Goal: Information Seeking & Learning: Check status

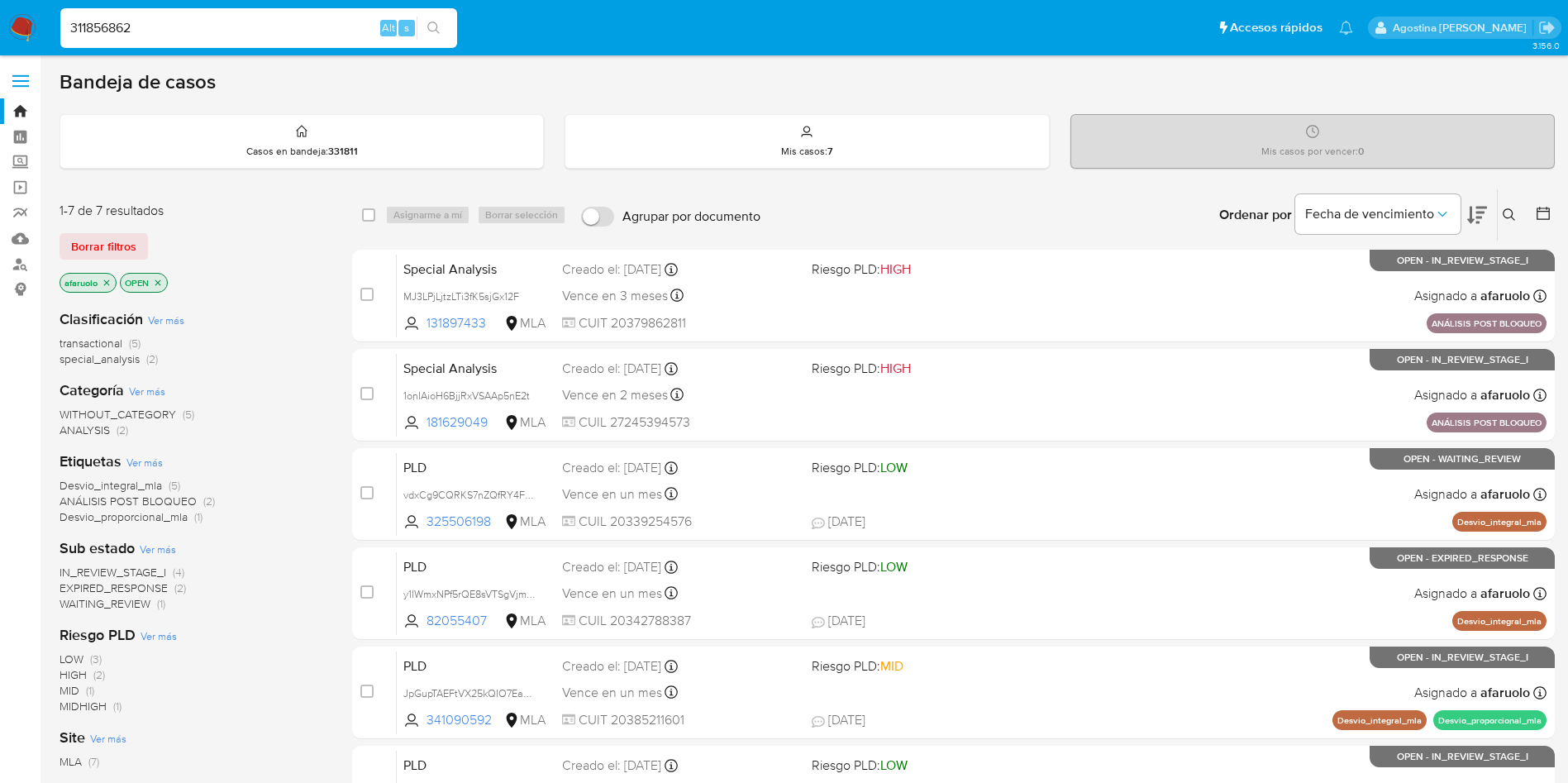
type input "311856862"
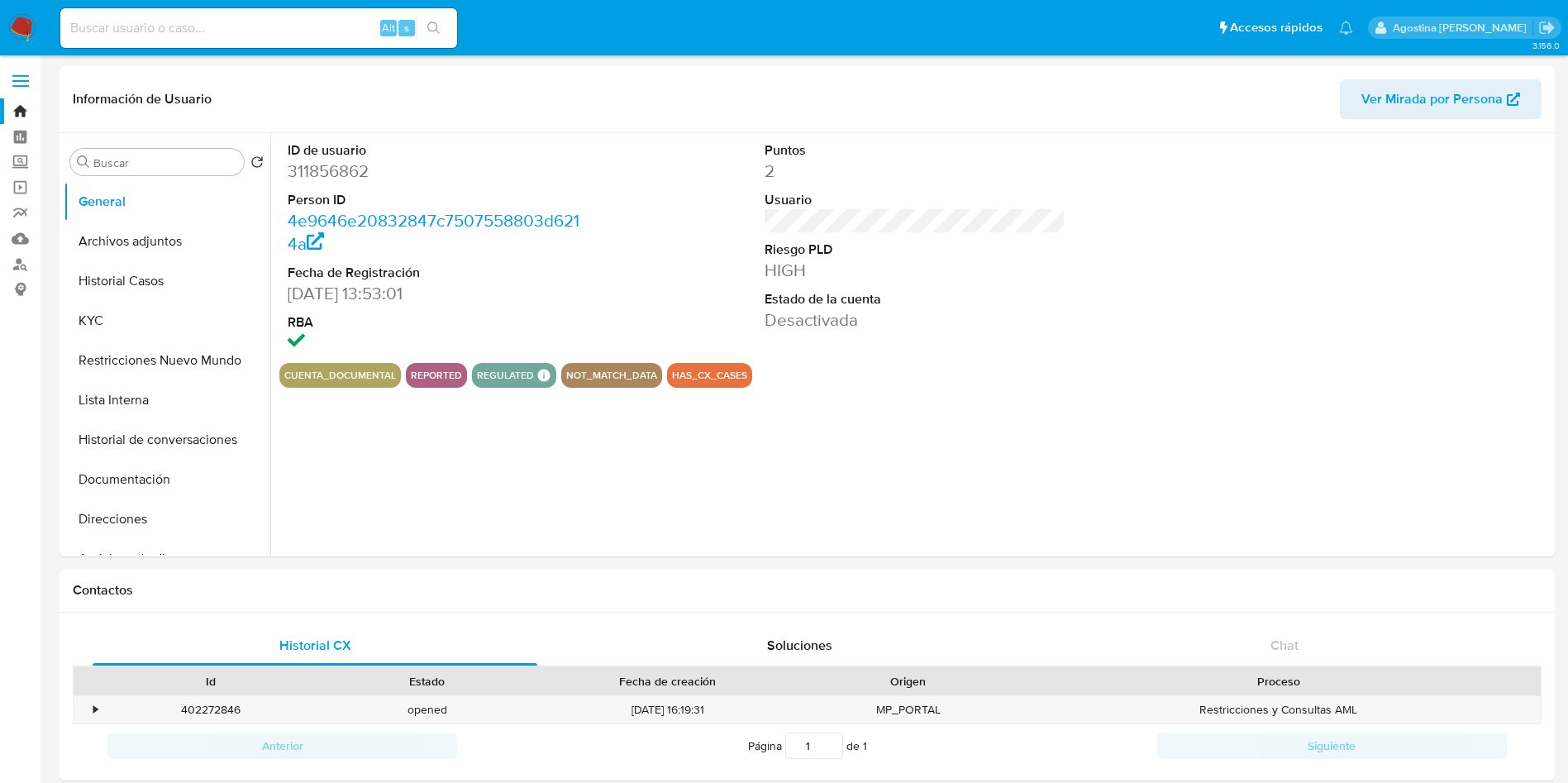
select select "10"
click at [178, 234] on button "Archivos adjuntos" at bounding box center [160, 242] width 194 height 40
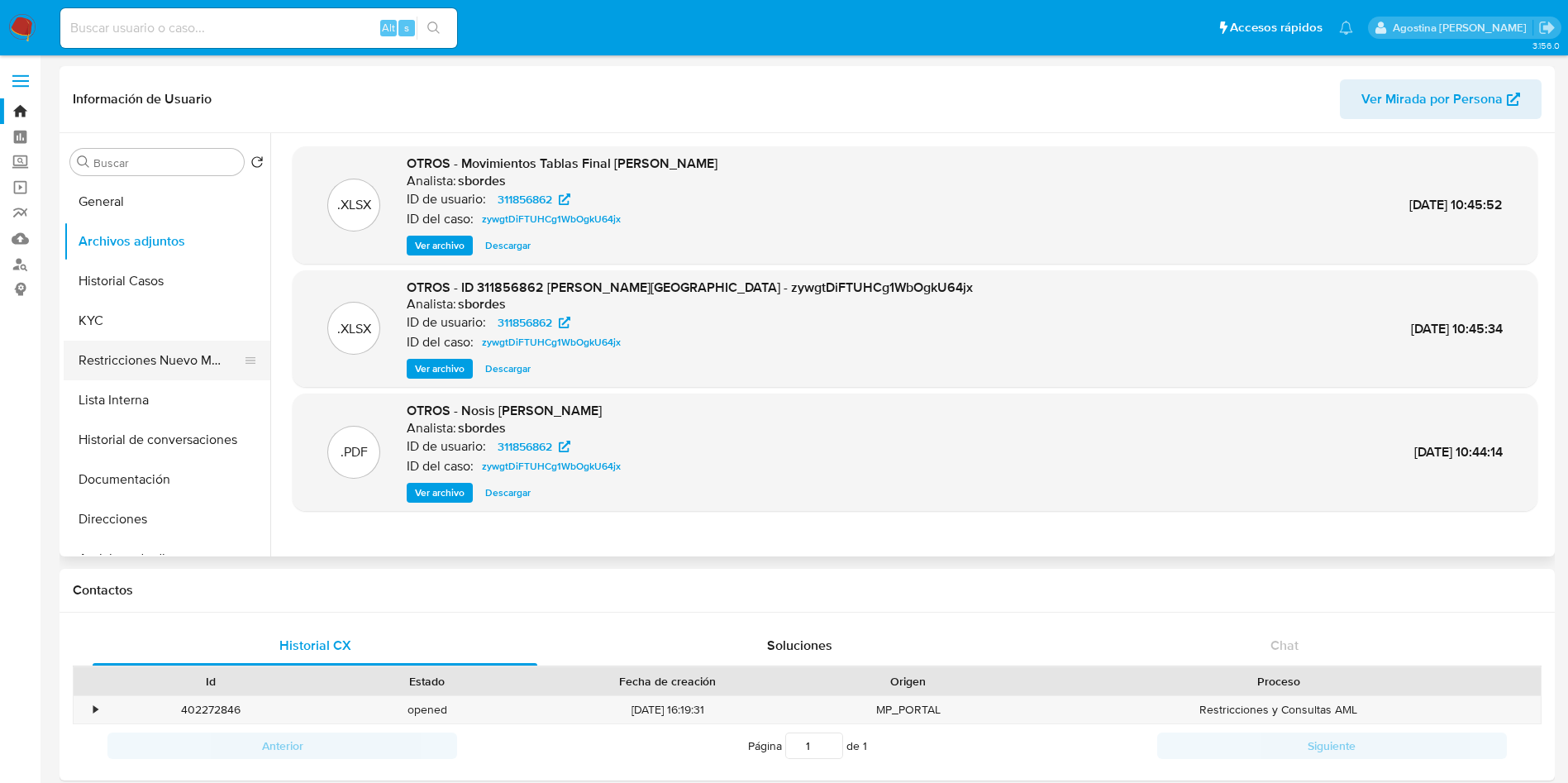
click at [166, 355] on button "Restricciones Nuevo Mundo" at bounding box center [160, 361] width 194 height 40
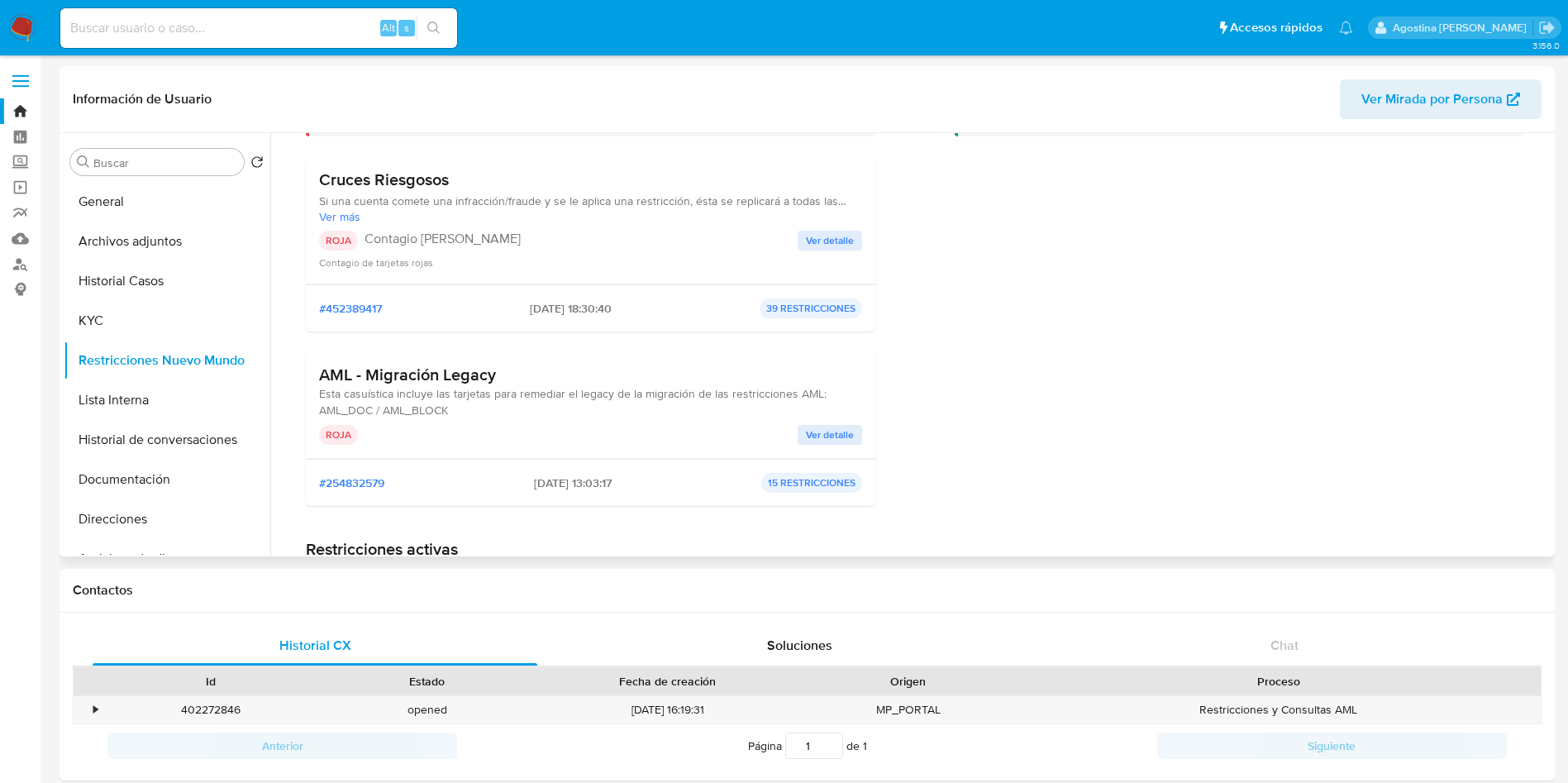
scroll to position [124, 0]
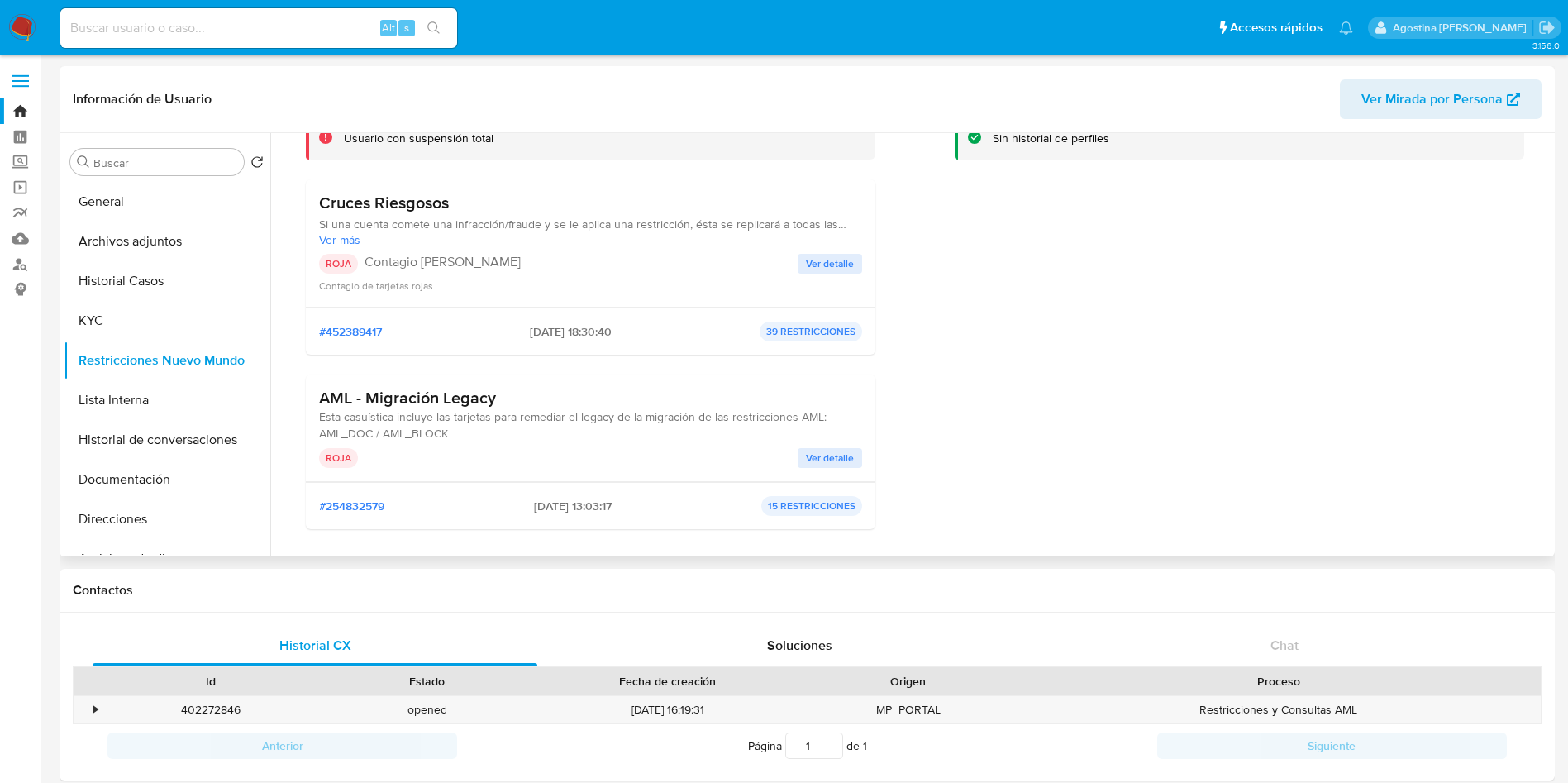
click at [843, 262] on span "Ver detalle" at bounding box center [830, 263] width 48 height 17
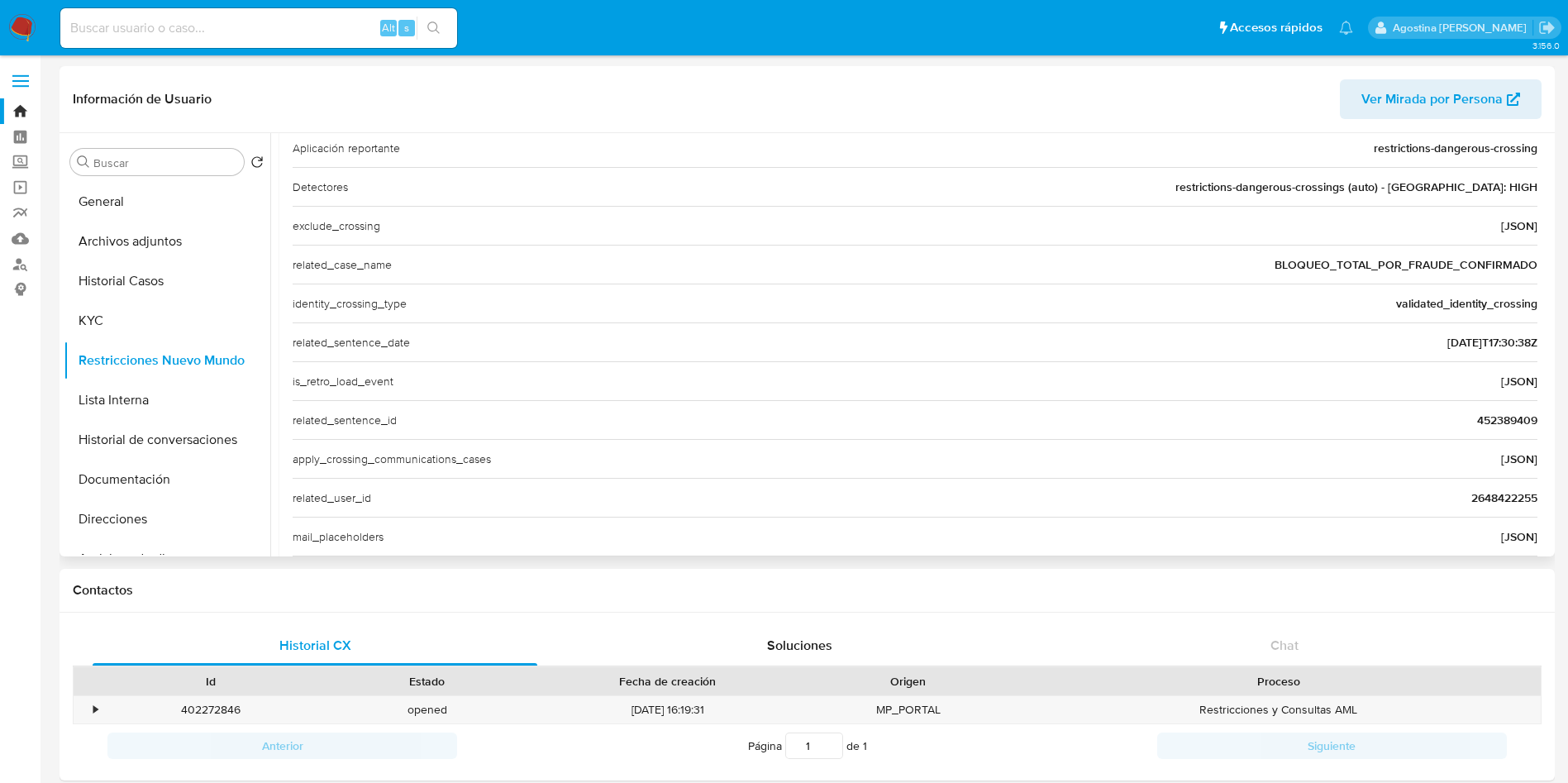
scroll to position [496, 0]
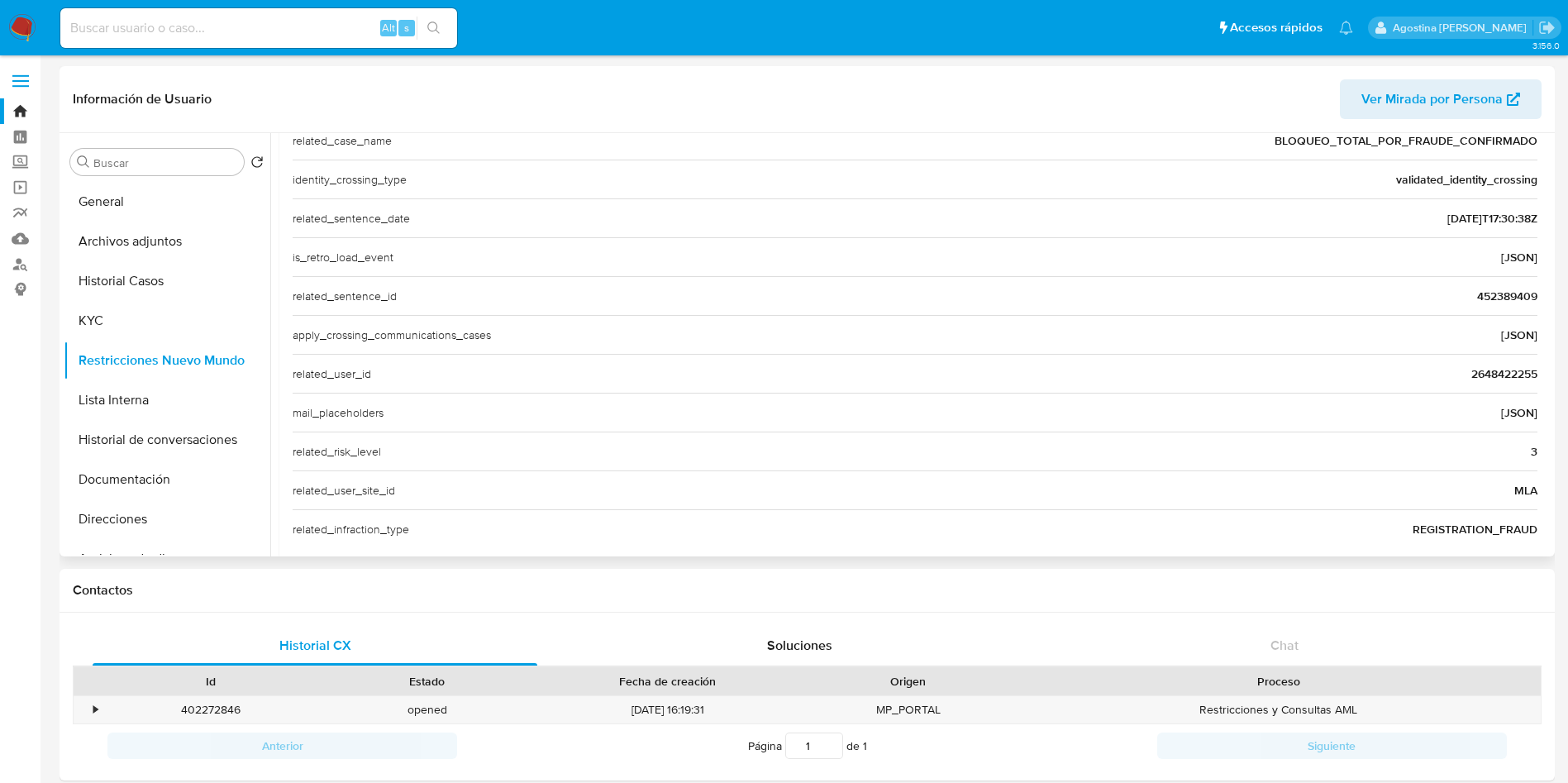
click at [1508, 369] on span "2648422255" at bounding box center [1505, 374] width 66 height 17
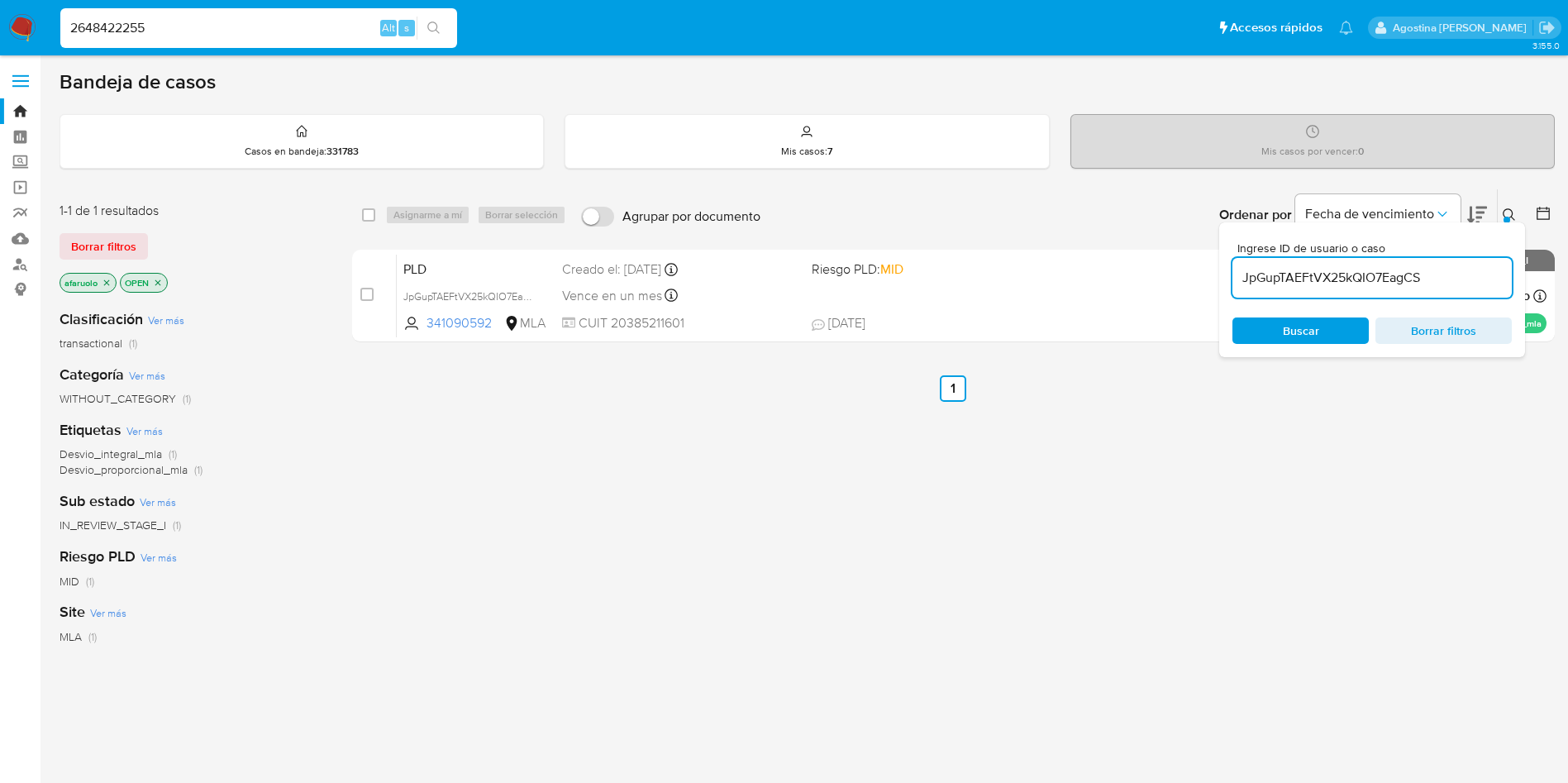
type input "2648422255"
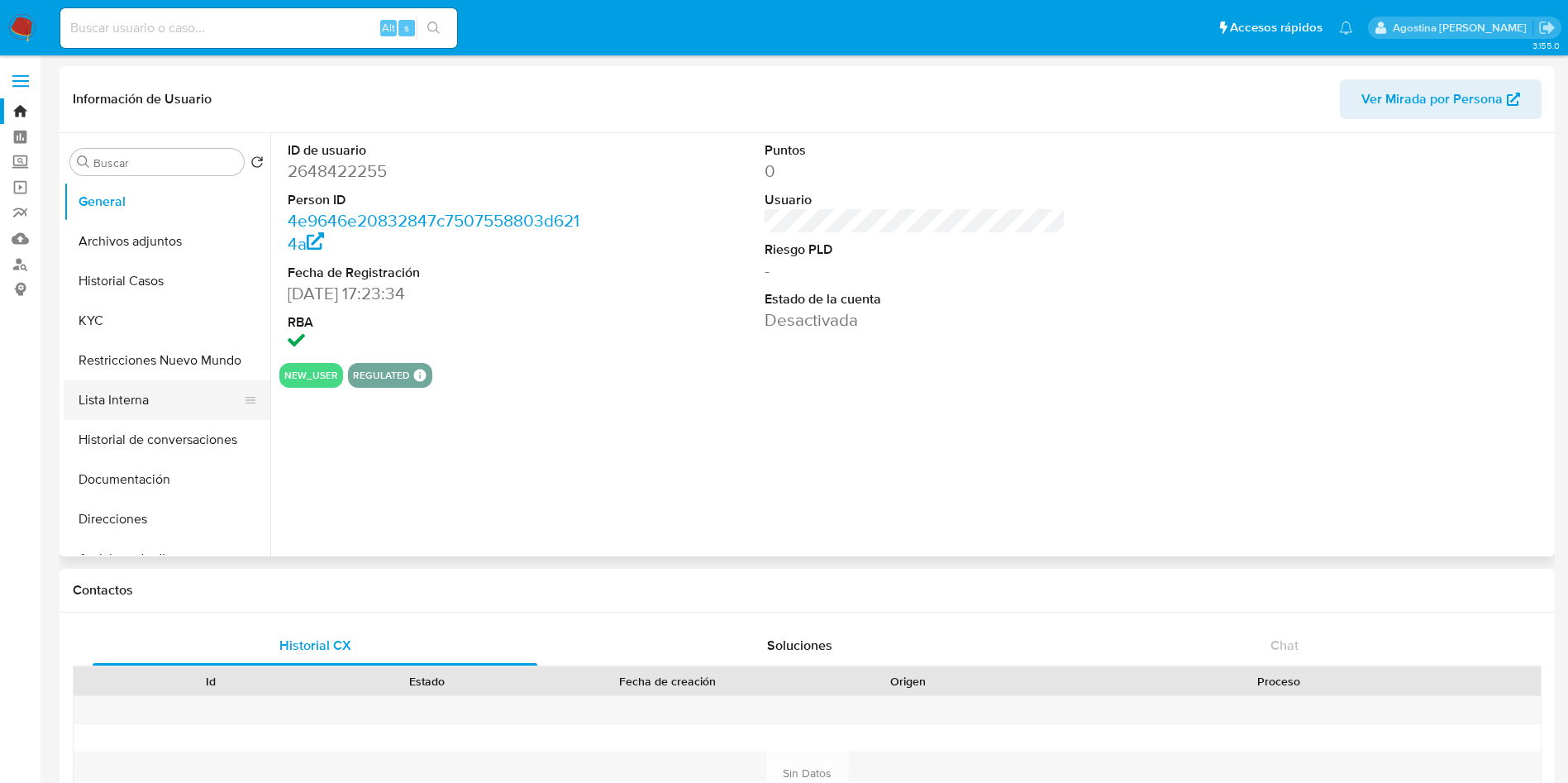
select select "10"
click at [171, 375] on button "Restricciones Nuevo Mundo" at bounding box center [160, 361] width 194 height 40
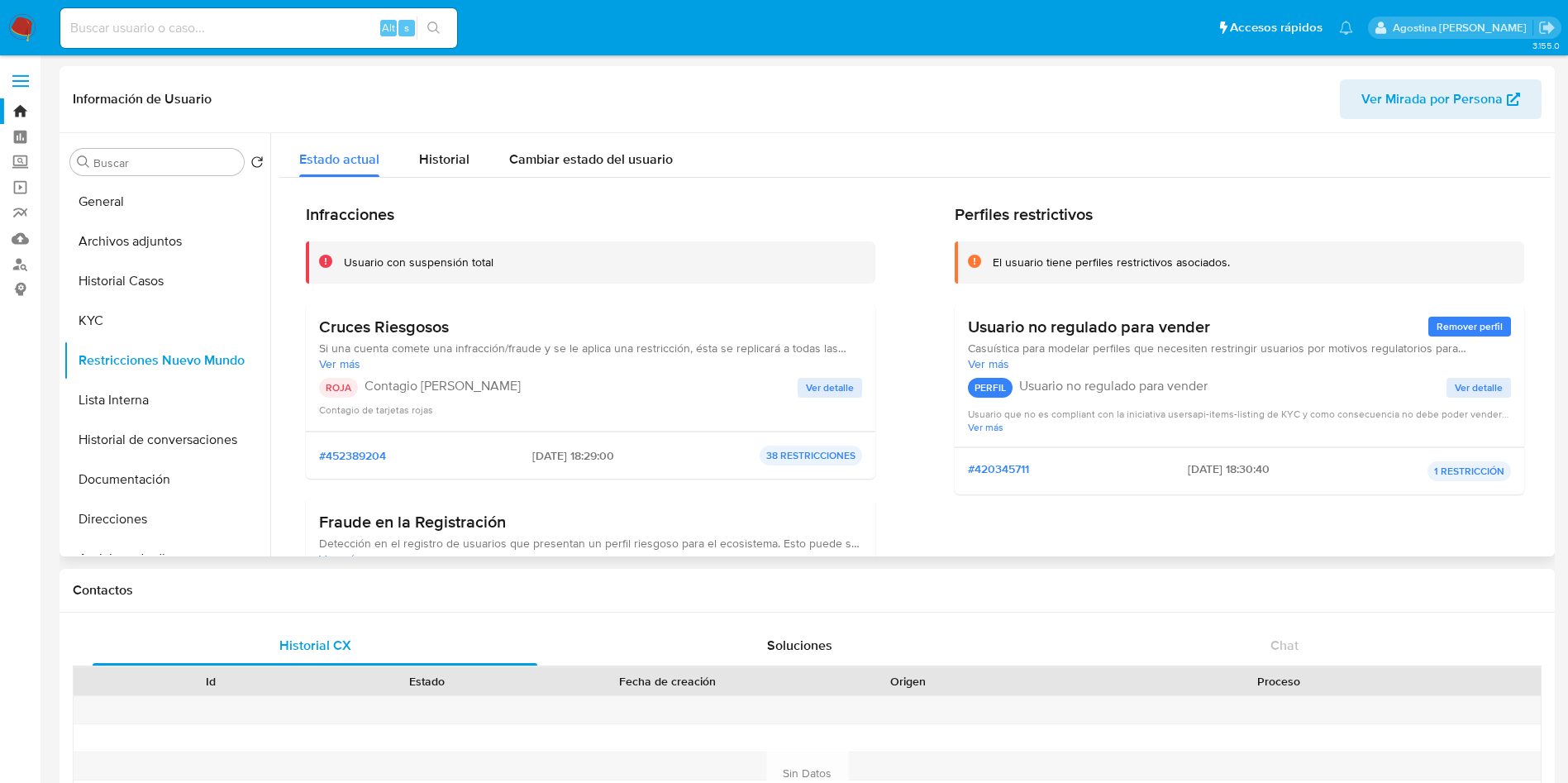
click at [811, 395] on span "Ver detalle" at bounding box center [830, 388] width 48 height 17
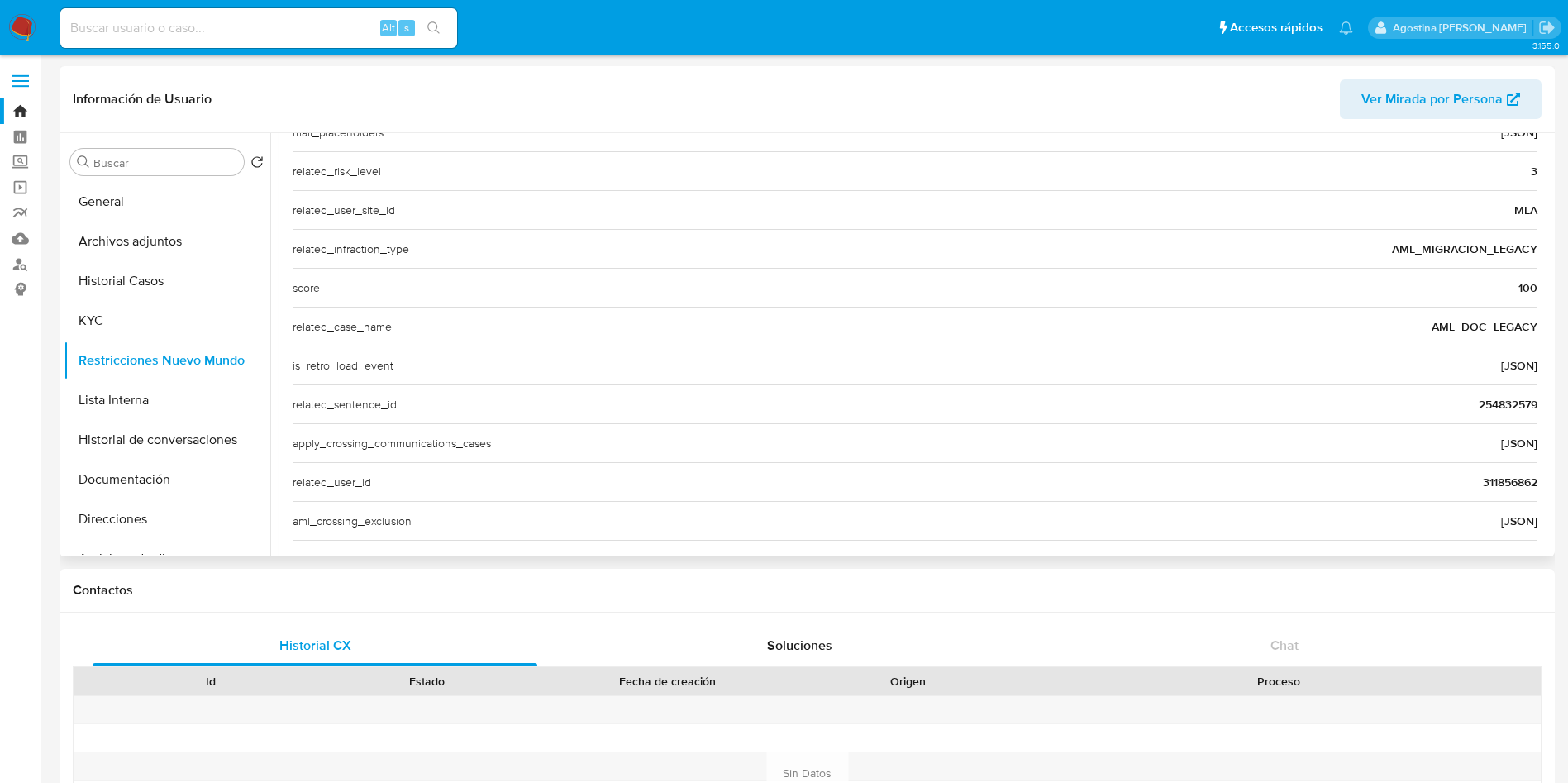
scroll to position [620, 0]
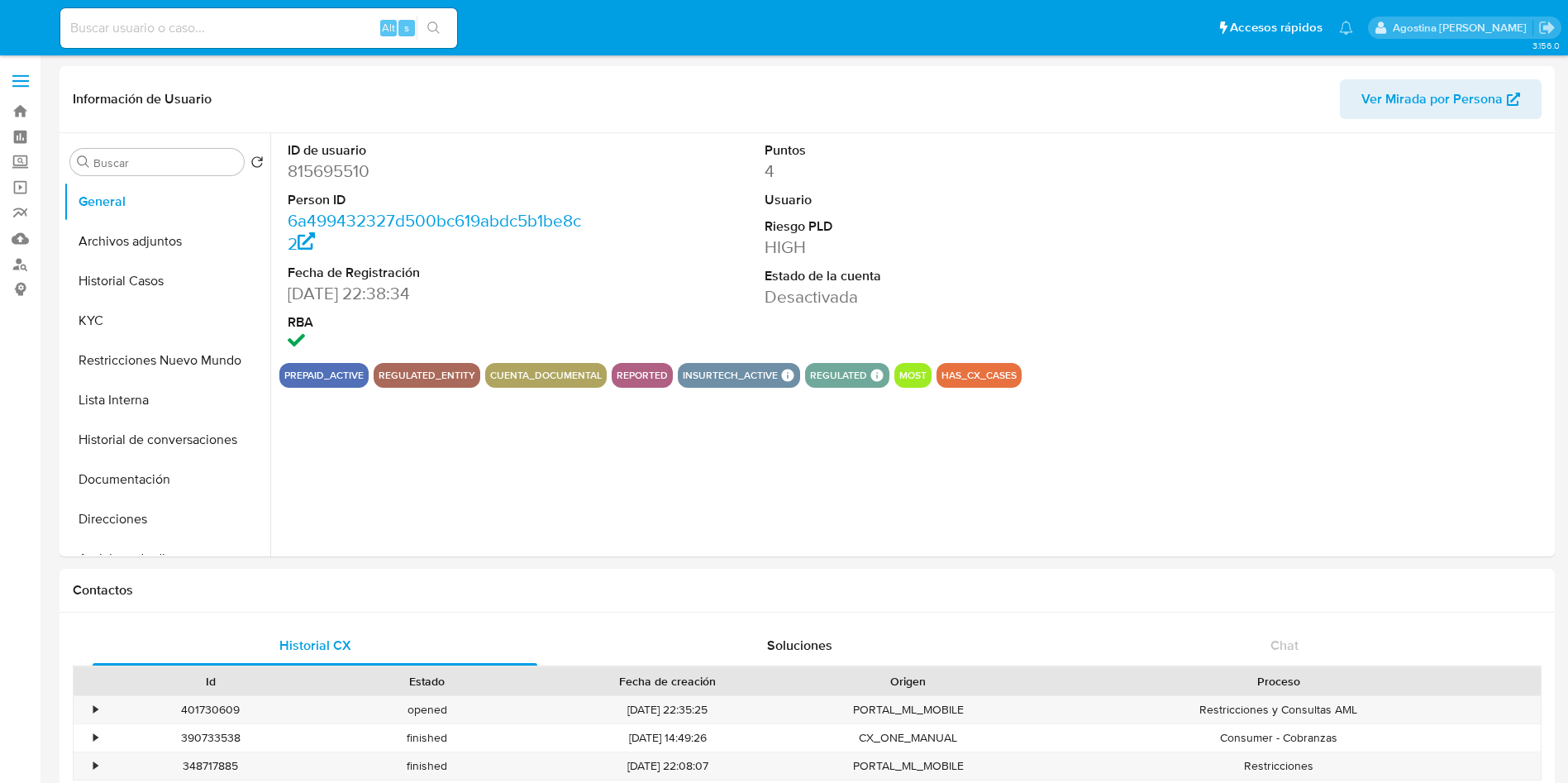
select select "10"
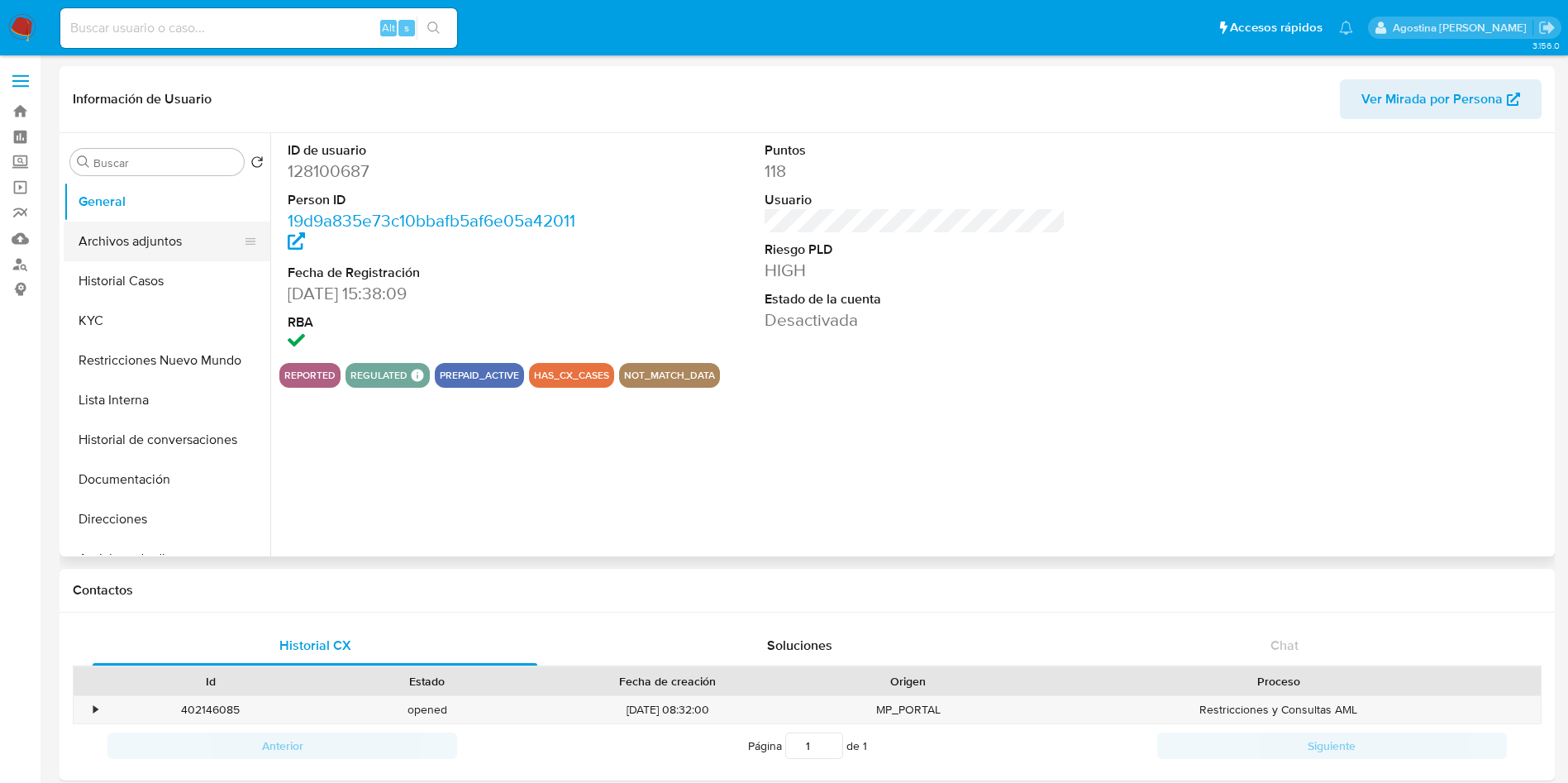
select select "10"
click at [182, 230] on button "Archivos adjuntos" at bounding box center [160, 242] width 194 height 40
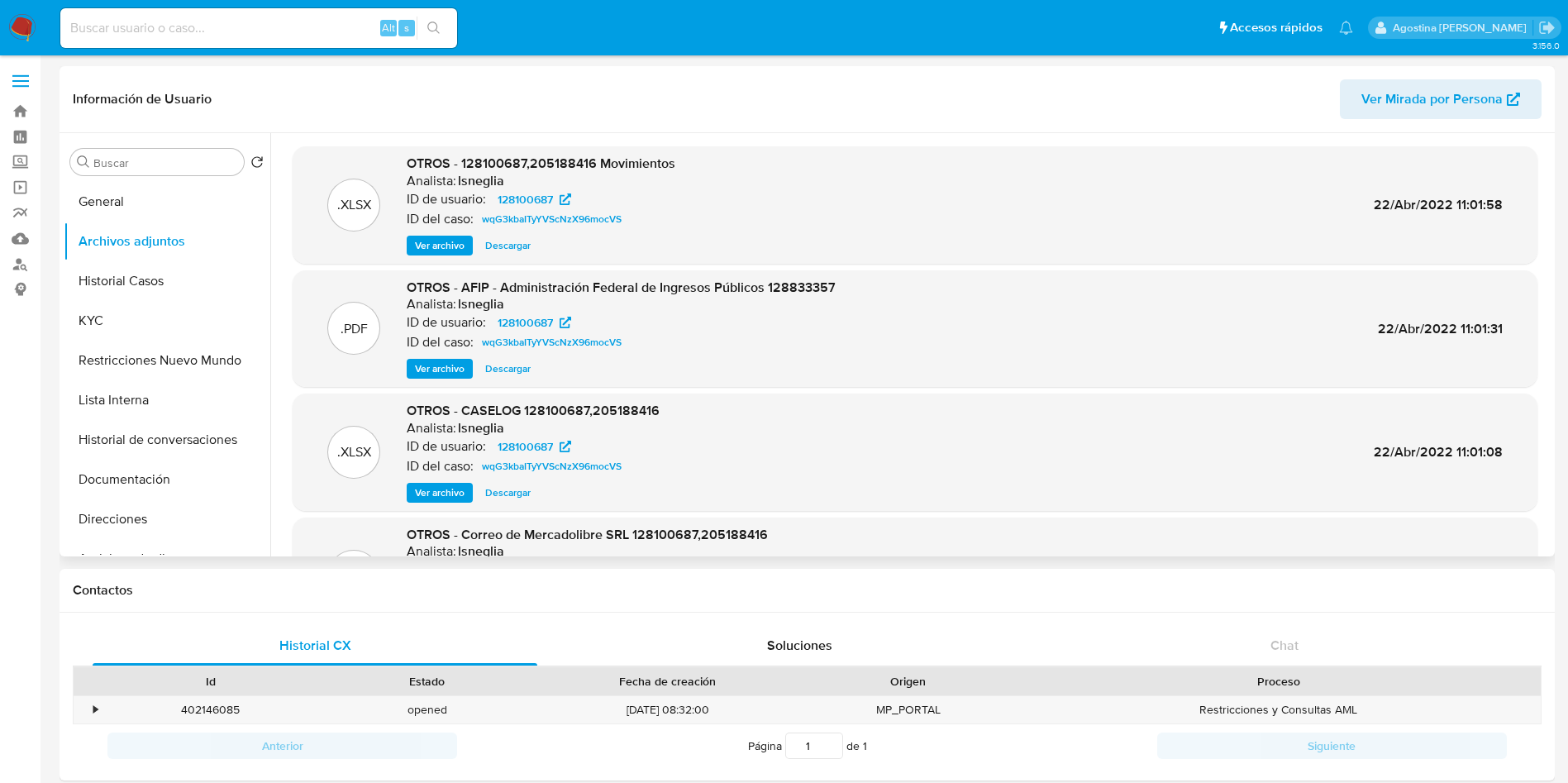
click at [430, 491] on span "Ver archivo" at bounding box center [440, 493] width 50 height 17
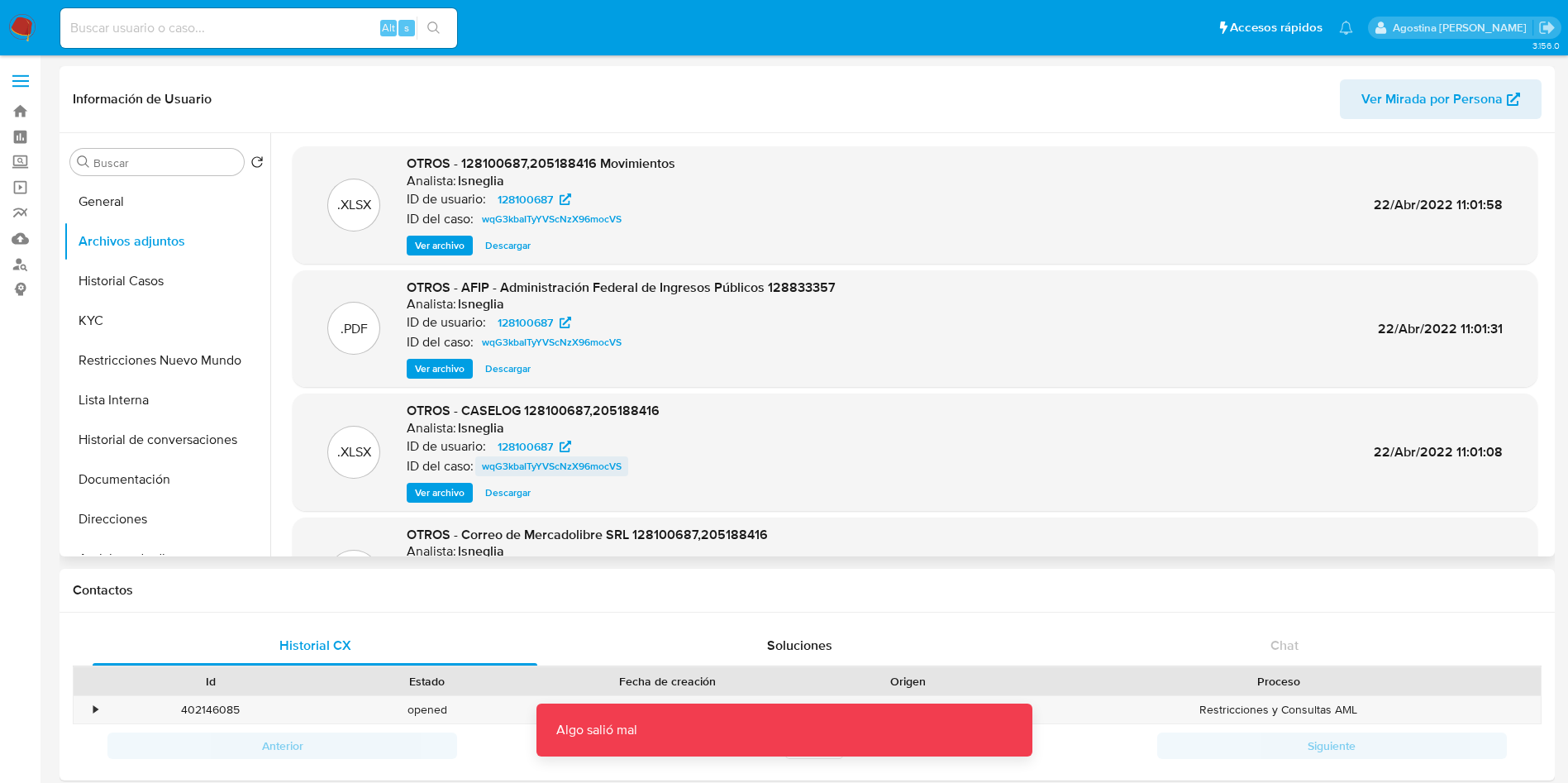
click at [569, 461] on span "wqG3kbaITyYVScNzX96mocVS" at bounding box center [552, 466] width 140 height 20
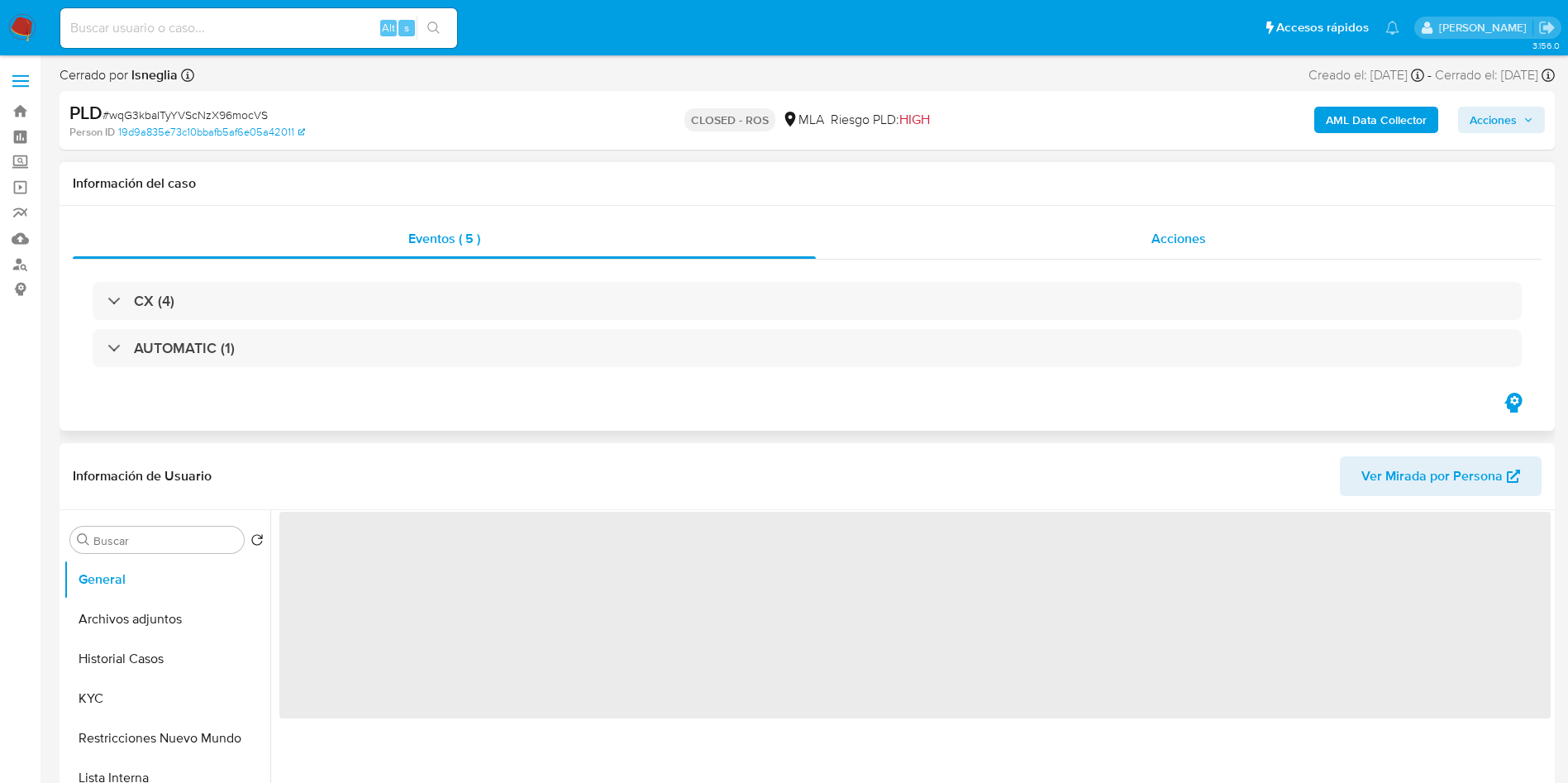
click at [1055, 244] on div "Acciones" at bounding box center [1178, 239] width 725 height 40
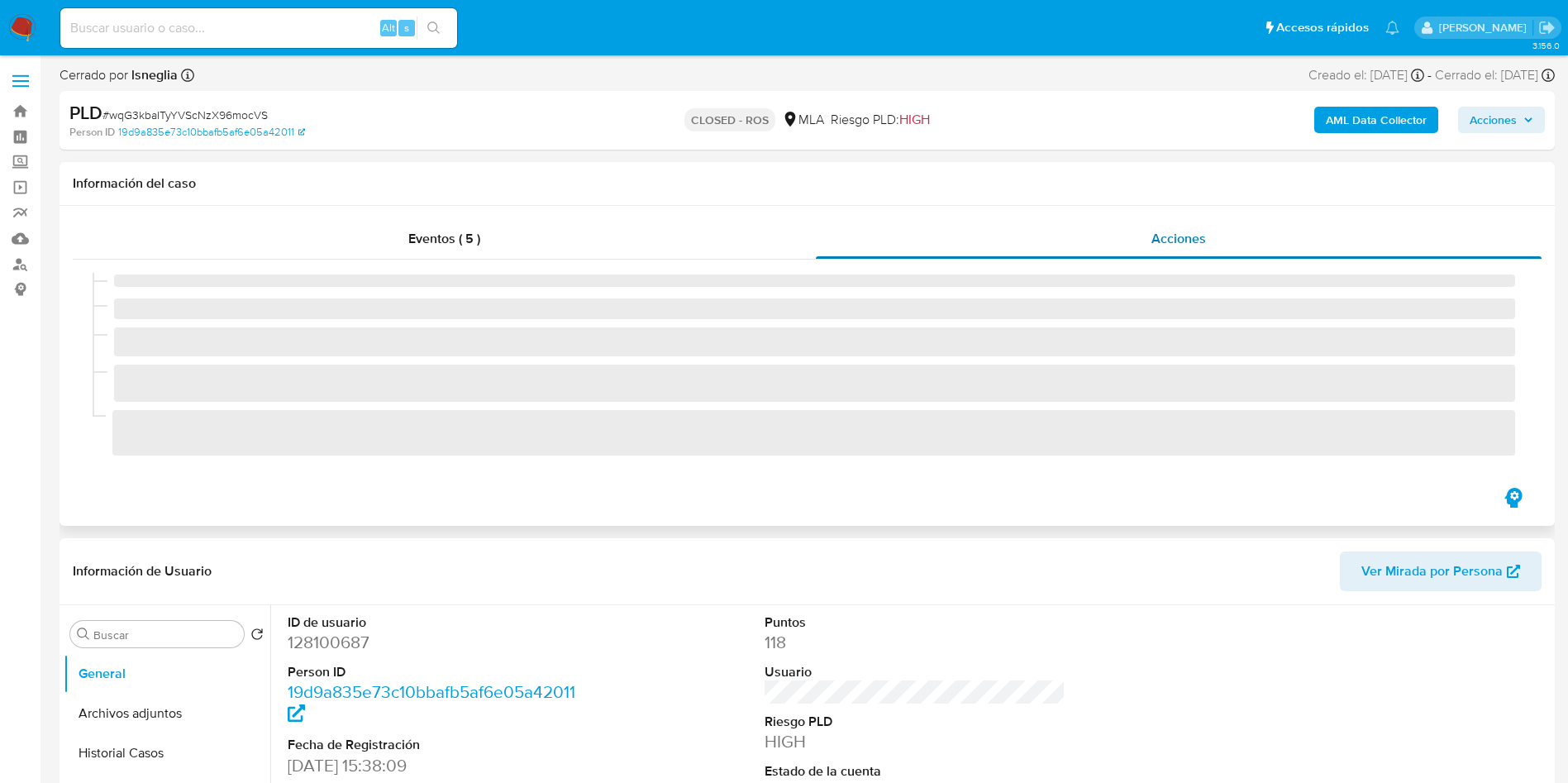
select select "10"
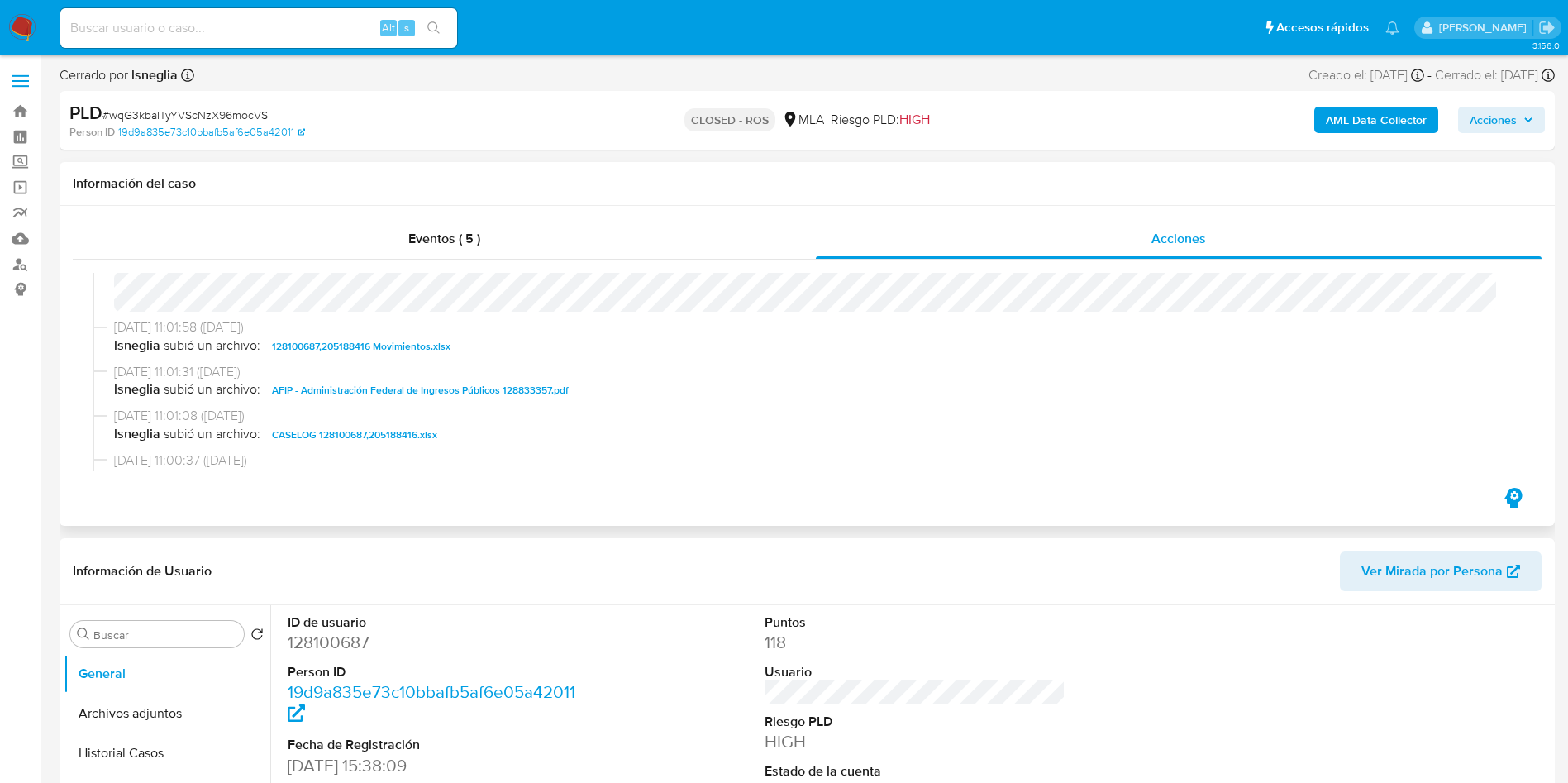
scroll to position [868, 0]
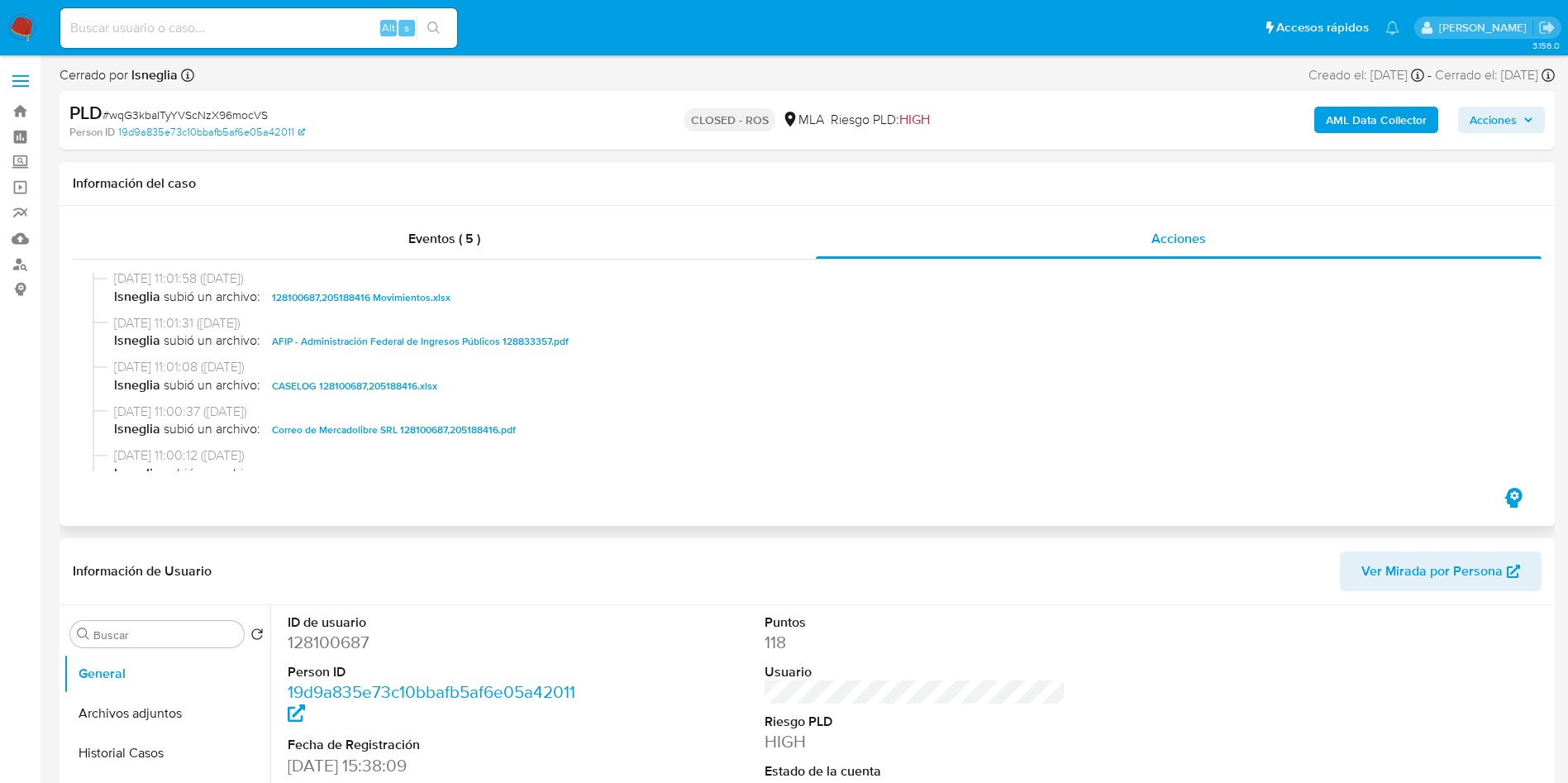
click at [416, 395] on span "CASELOG 128100687,205188416.xlsx" at bounding box center [354, 386] width 165 height 20
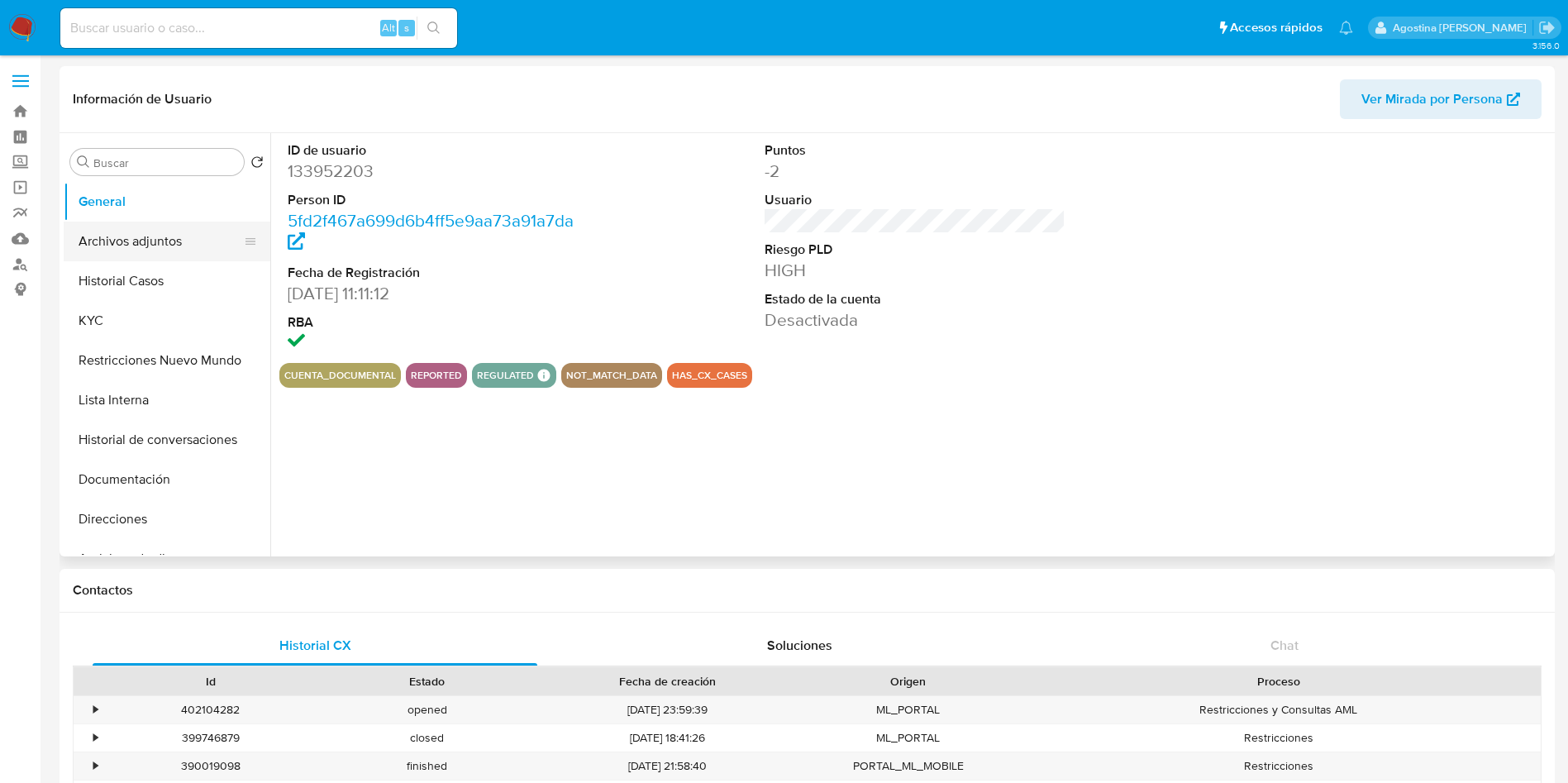
click at [126, 242] on button "Archivos adjuntos" at bounding box center [160, 242] width 194 height 40
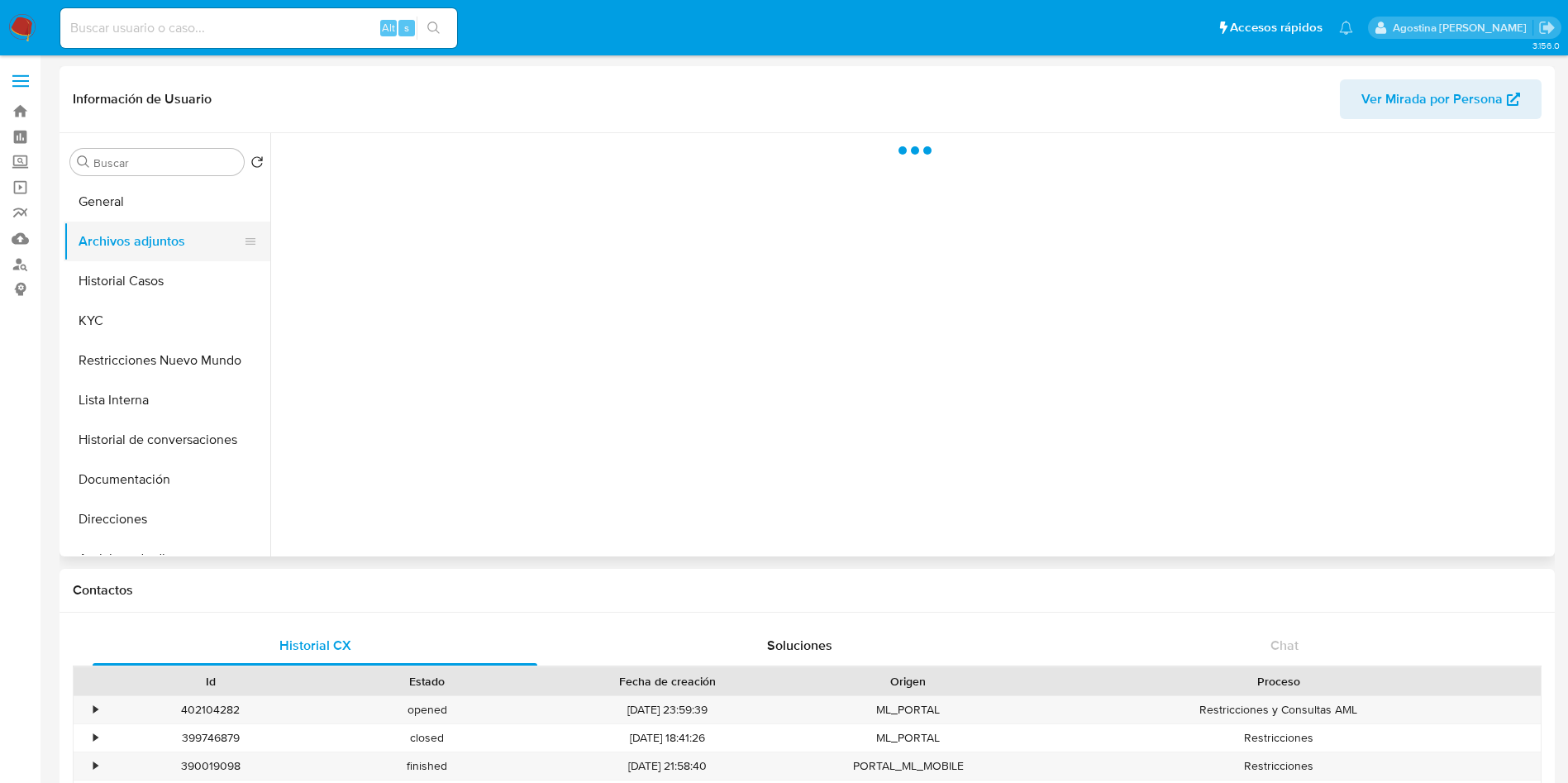
select select "10"
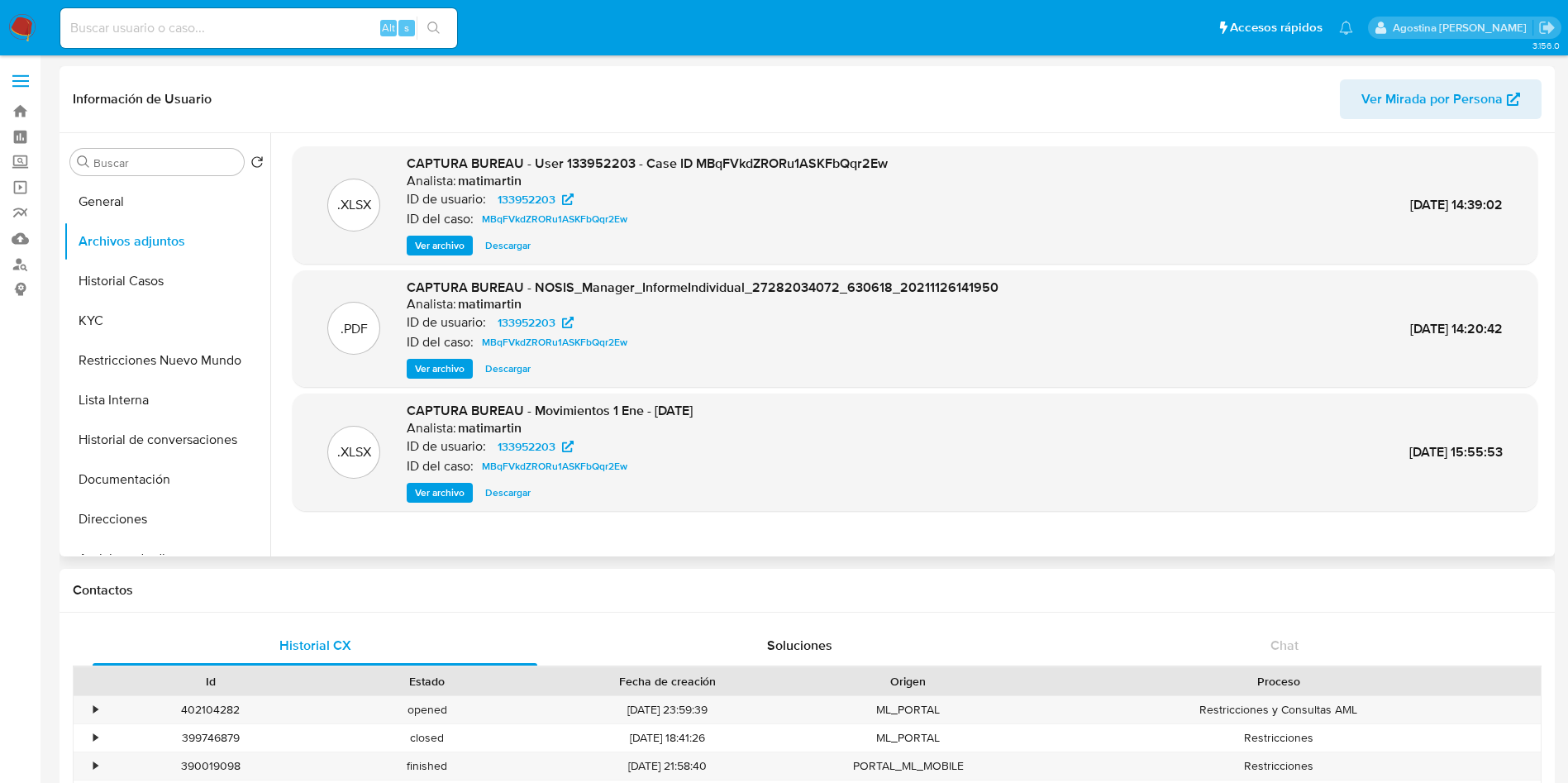
click at [450, 249] on span "Ver archivo" at bounding box center [440, 245] width 50 height 17
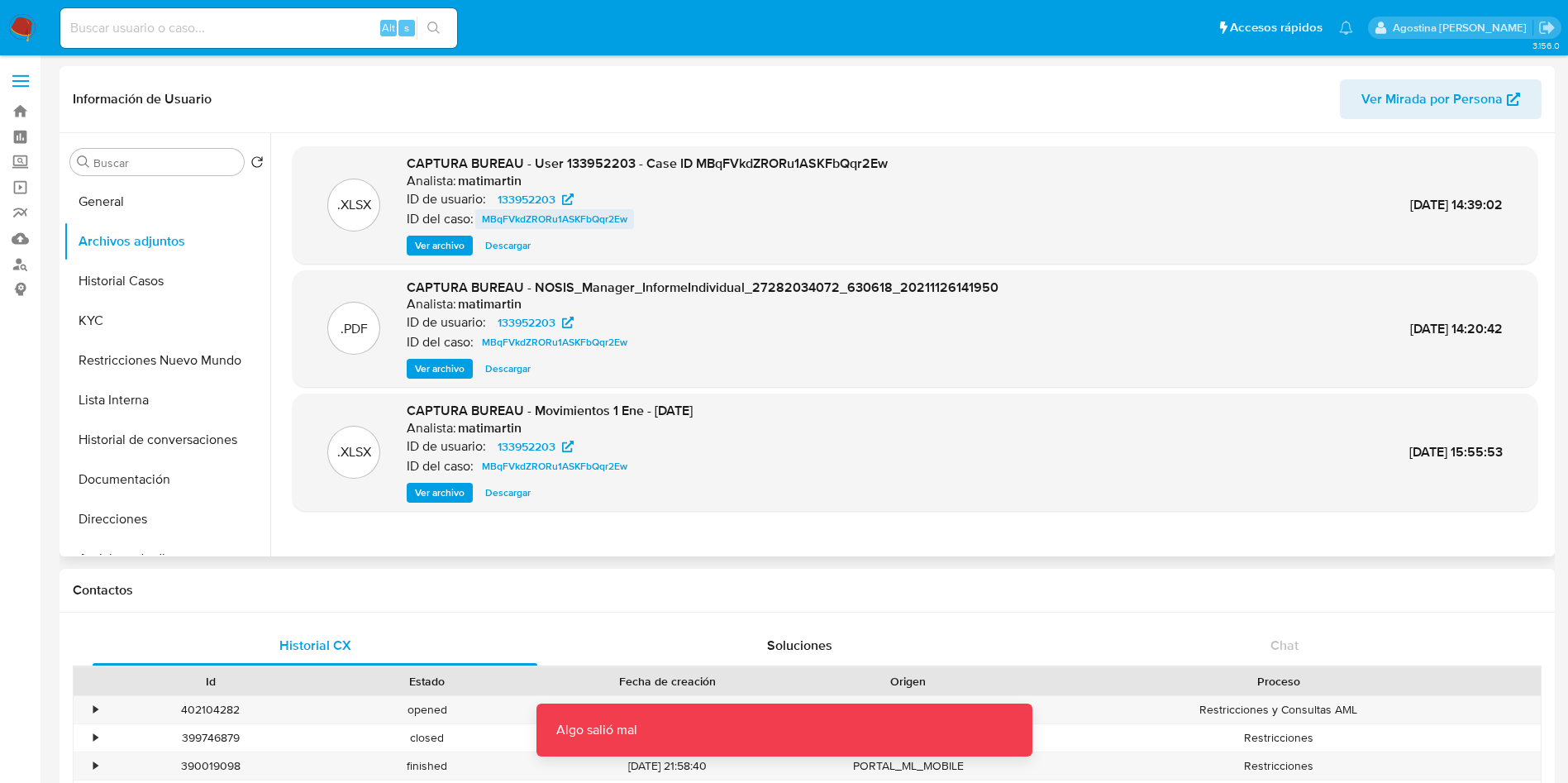
click at [562, 214] on span "MBqFVkdZRORu1ASKFbQqr2Ew" at bounding box center [554, 219] width 145 height 20
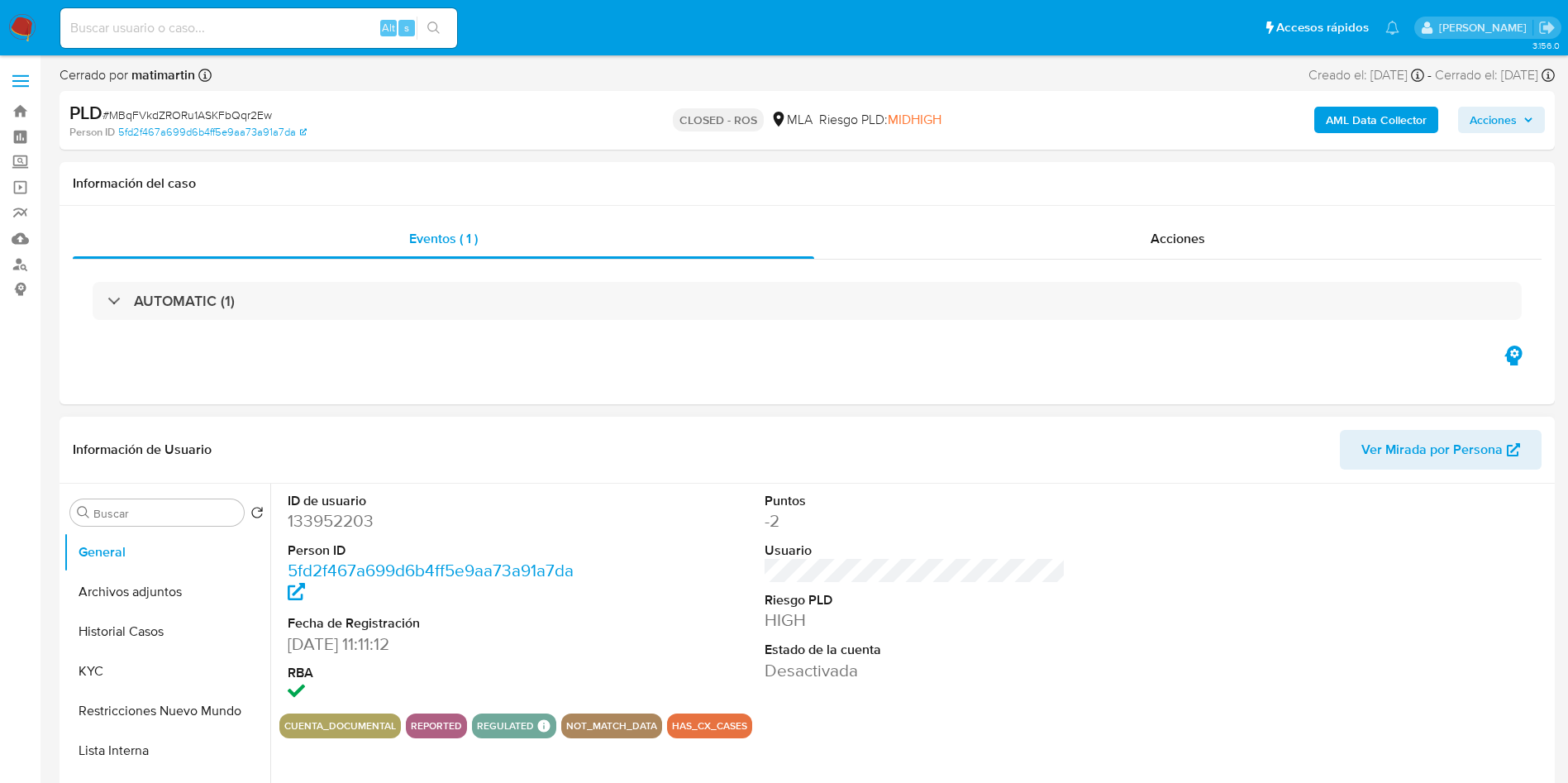
select select "10"
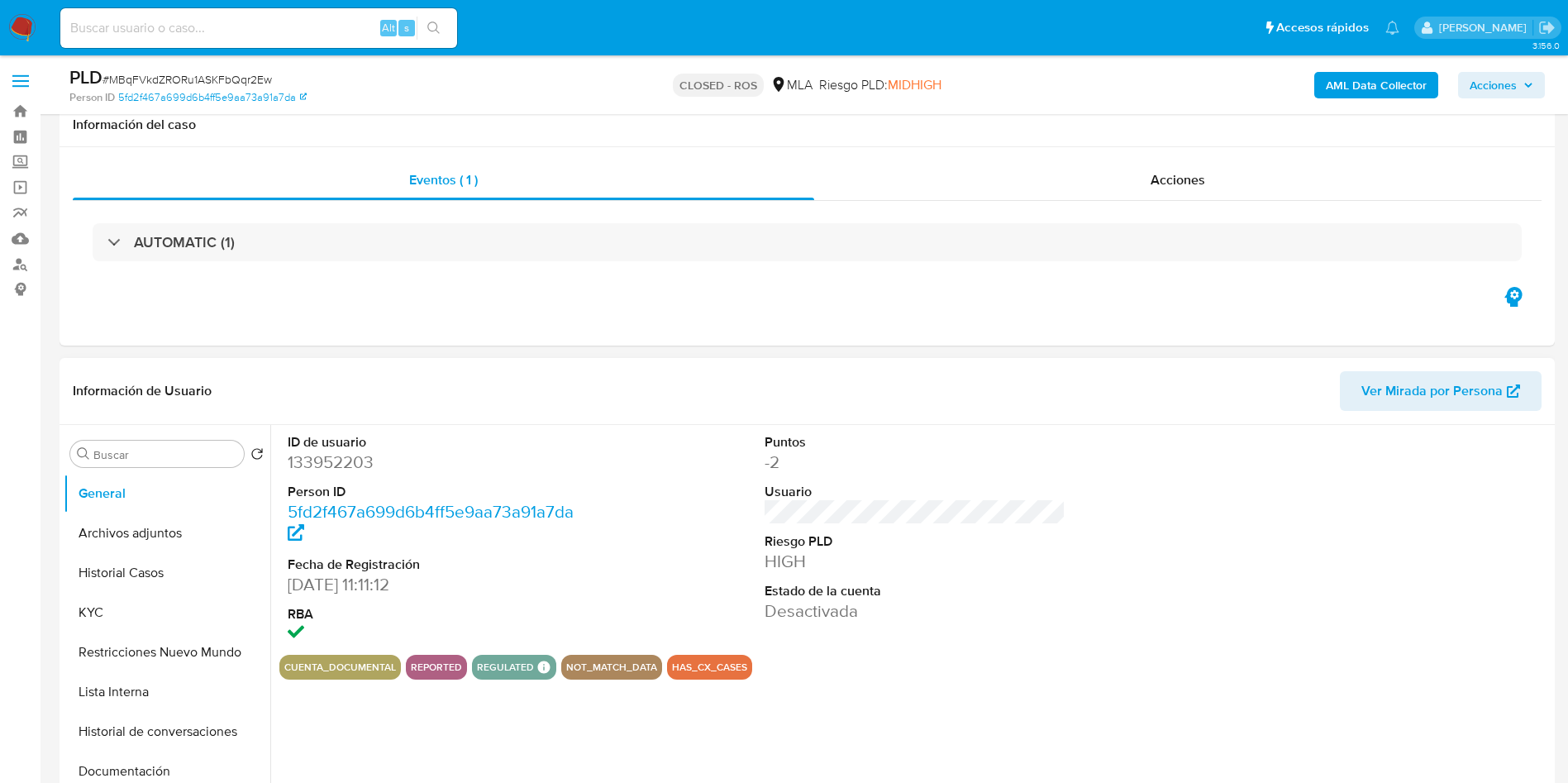
scroll to position [372, 0]
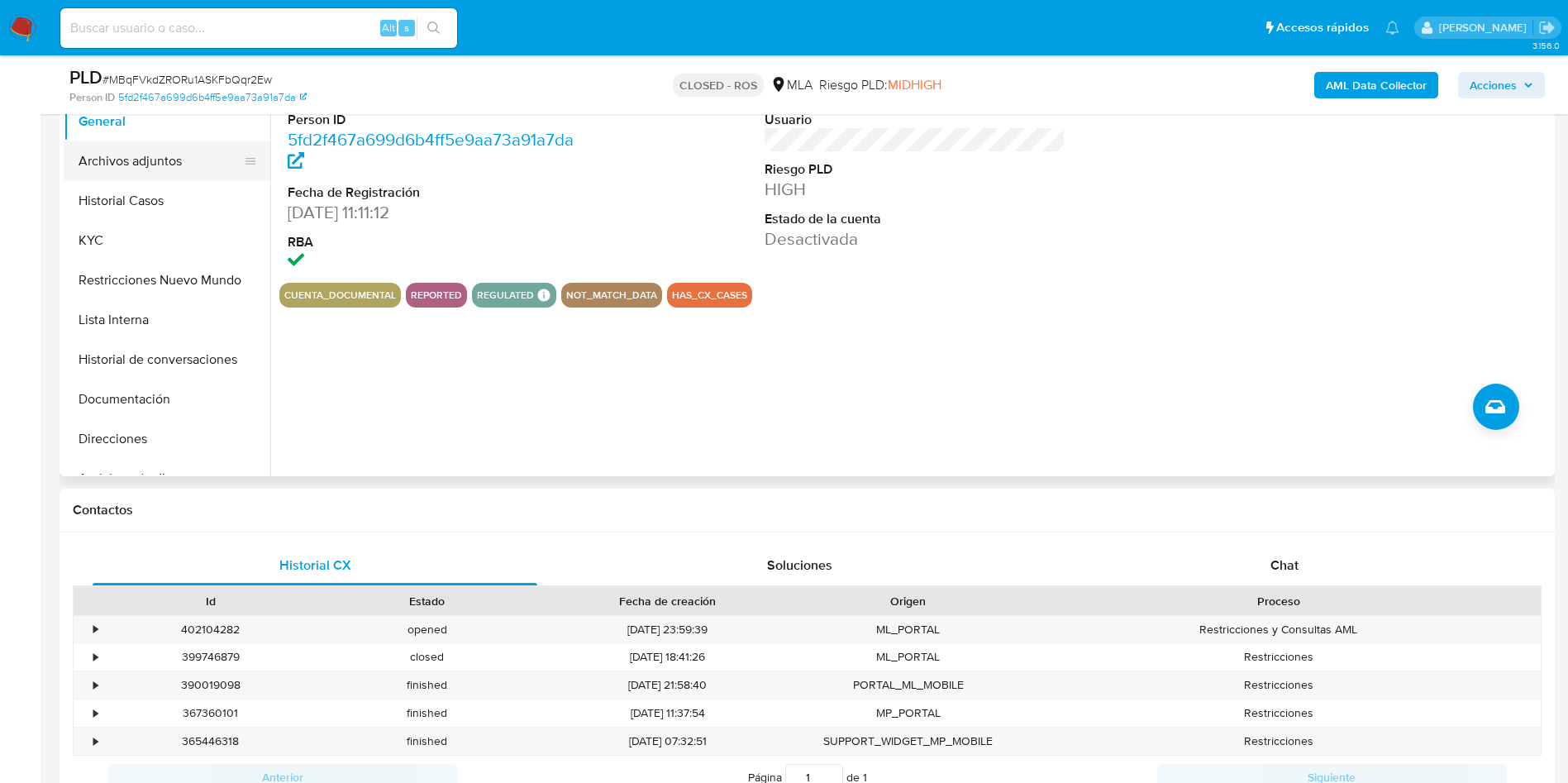
click at [130, 152] on button "Archivos adjuntos" at bounding box center [160, 162] width 194 height 40
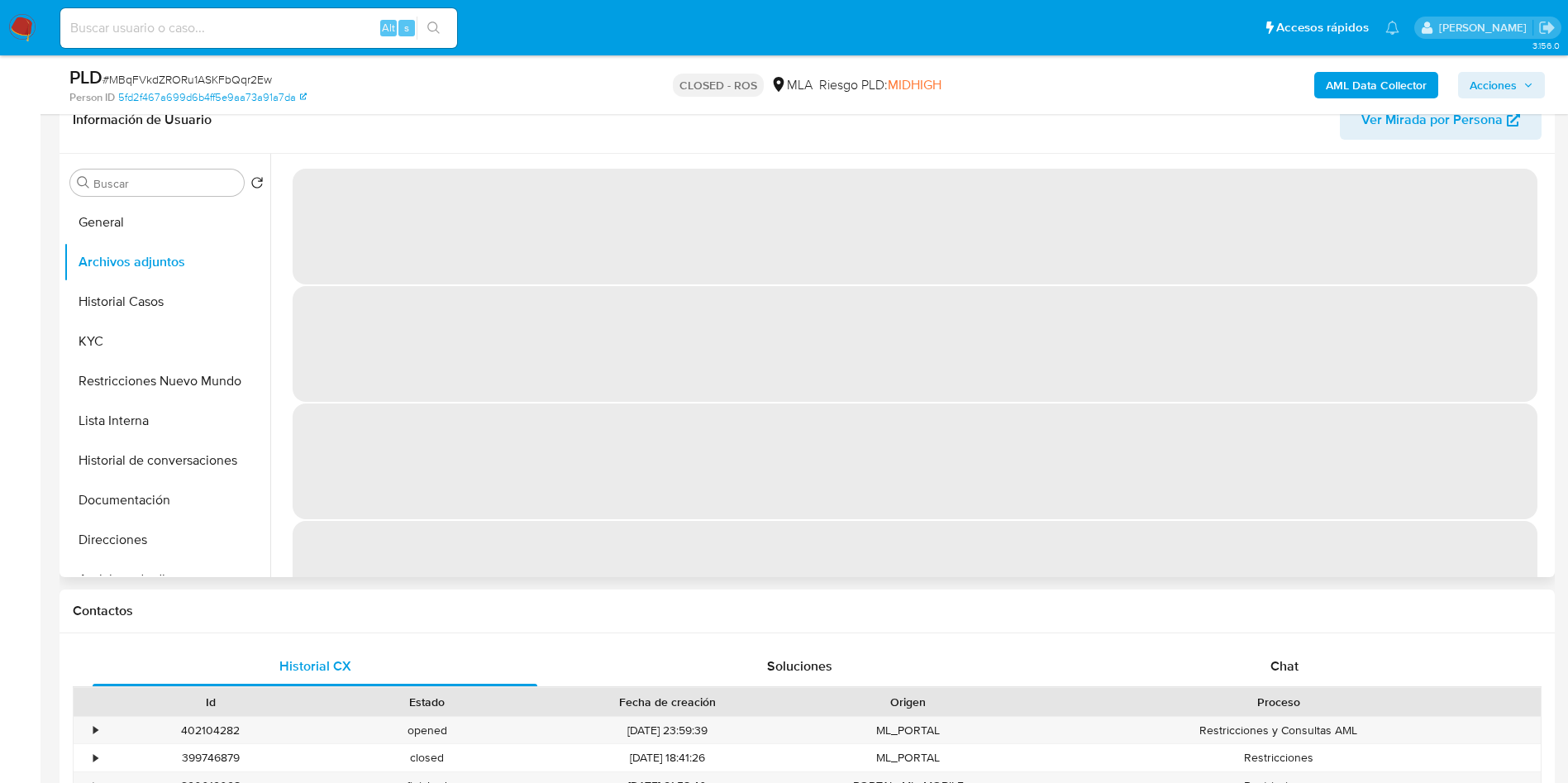
scroll to position [248, 0]
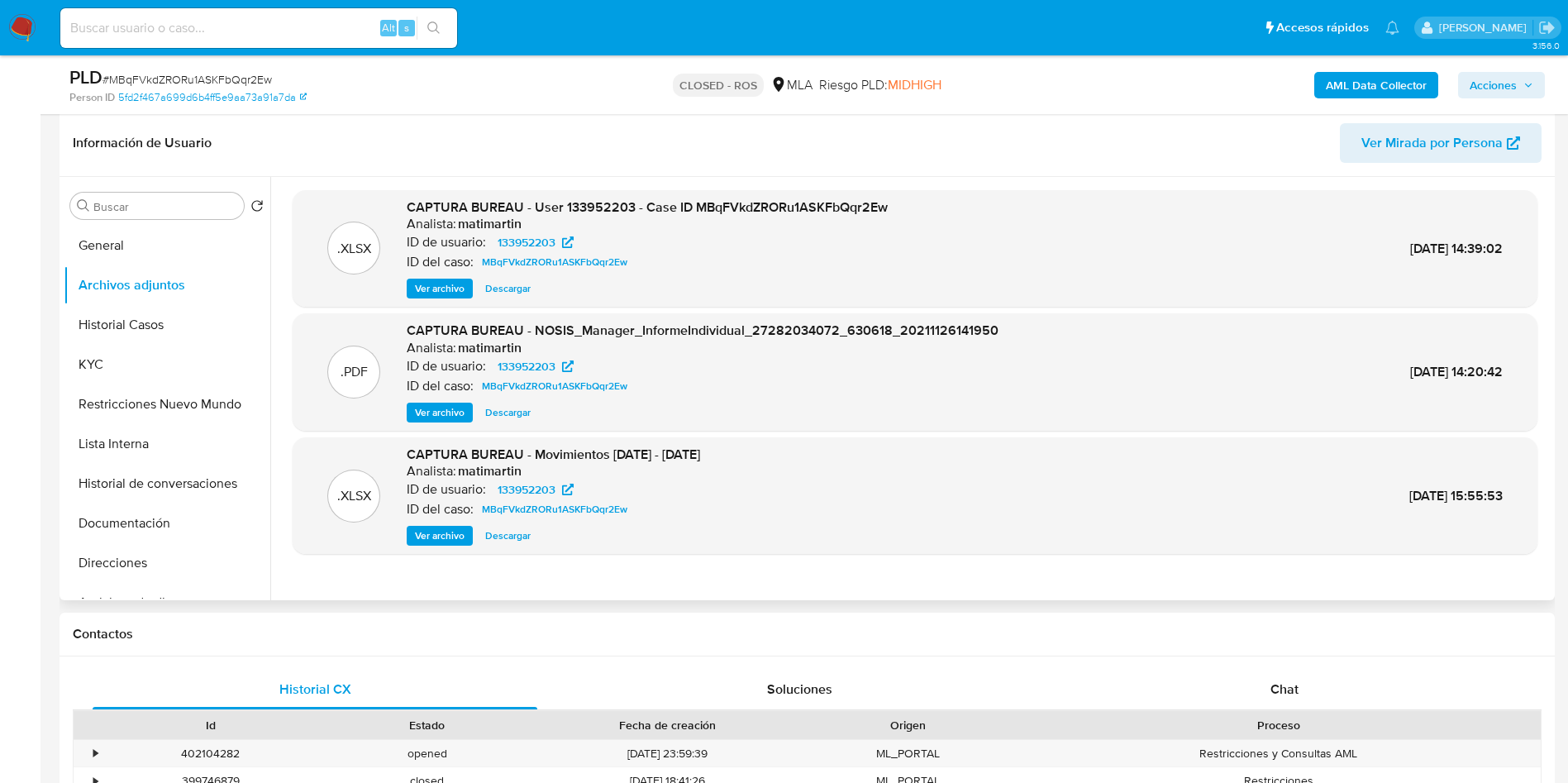
click at [454, 295] on span "Ver archivo" at bounding box center [440, 289] width 50 height 17
click at [579, 255] on span "MBqFVkdZRORu1ASKFbQqr2Ew" at bounding box center [554, 262] width 145 height 20
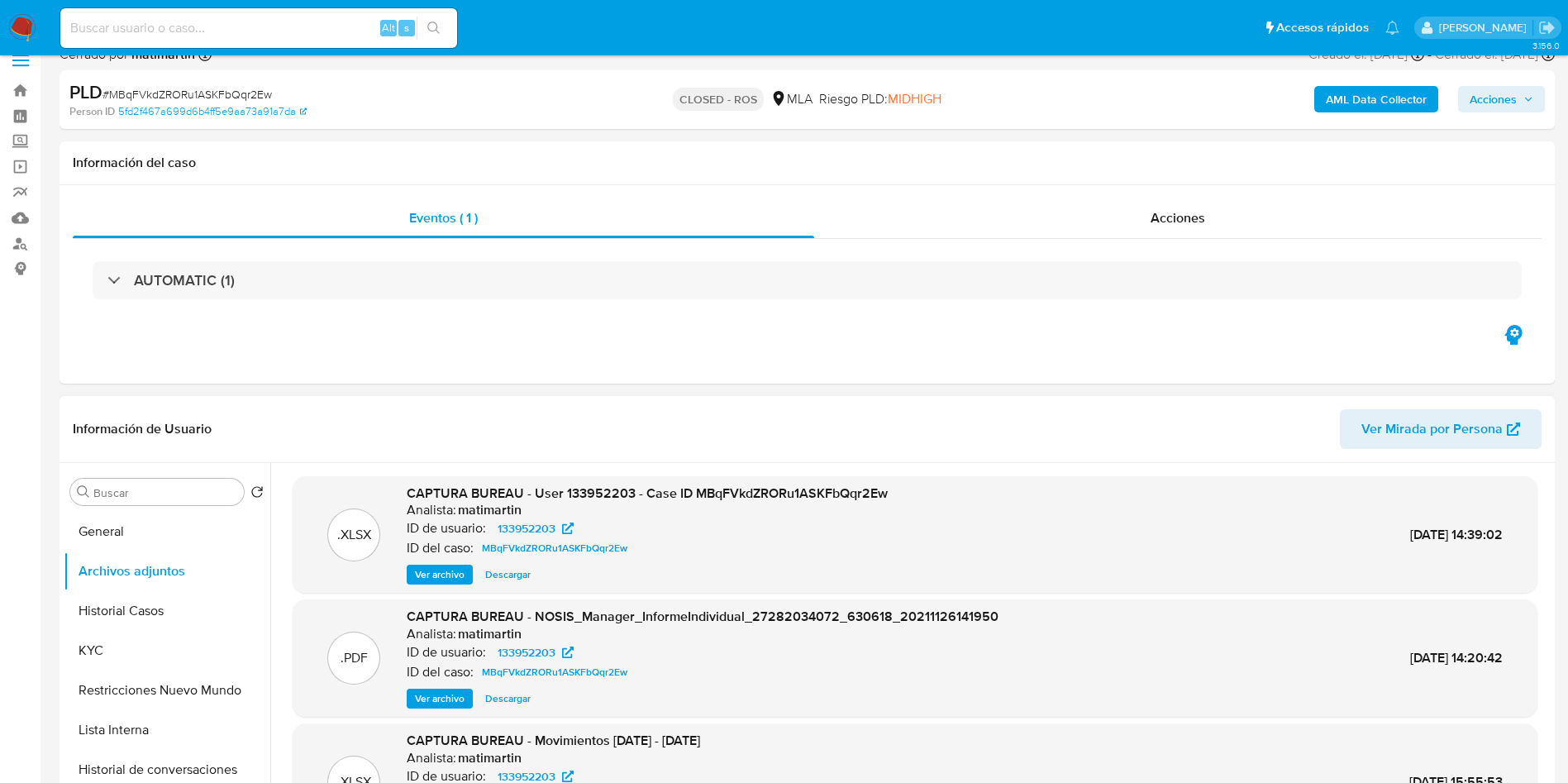
scroll to position [0, 0]
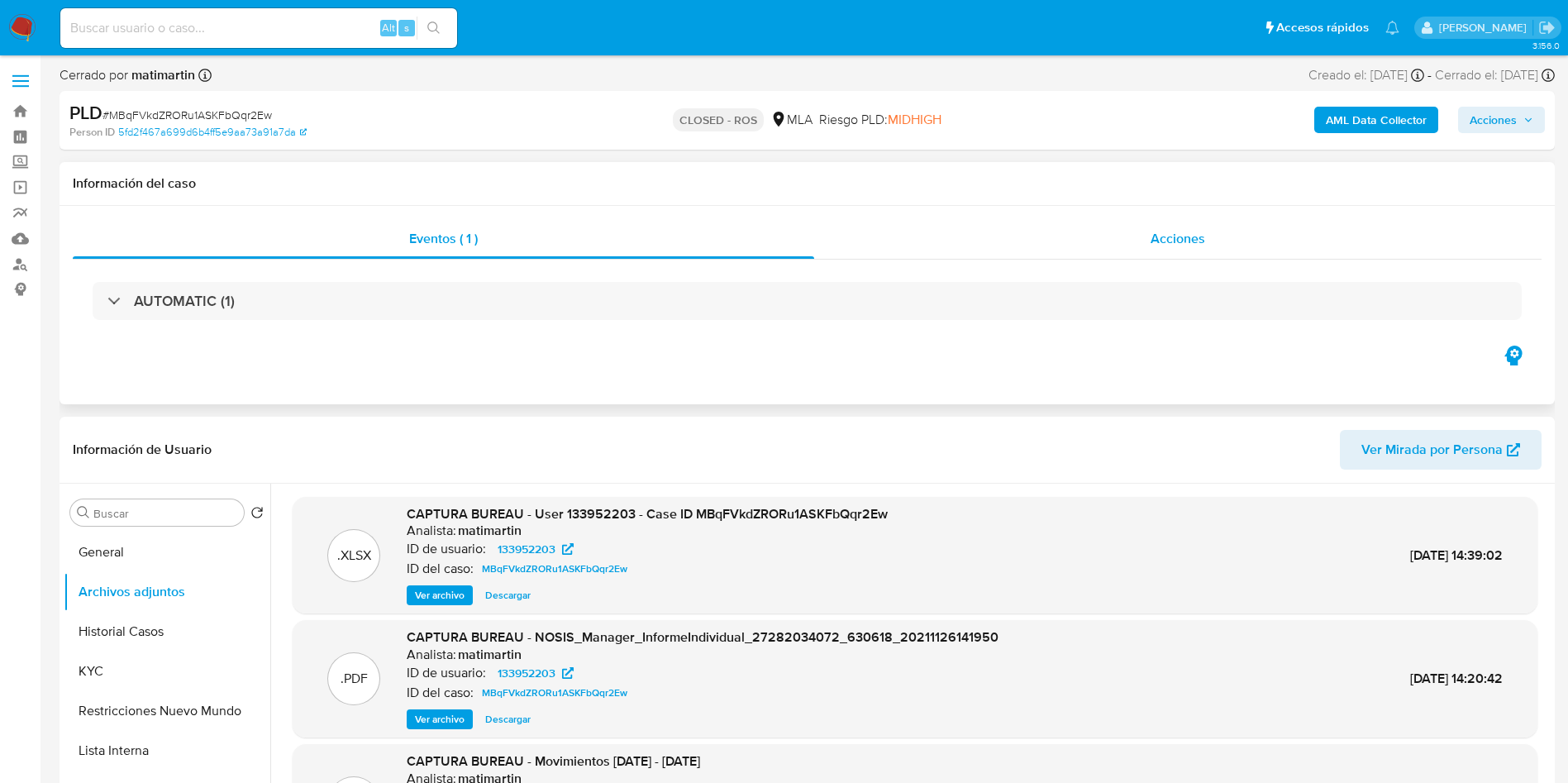
click at [1017, 257] on div "Acciones" at bounding box center [1177, 239] width 727 height 40
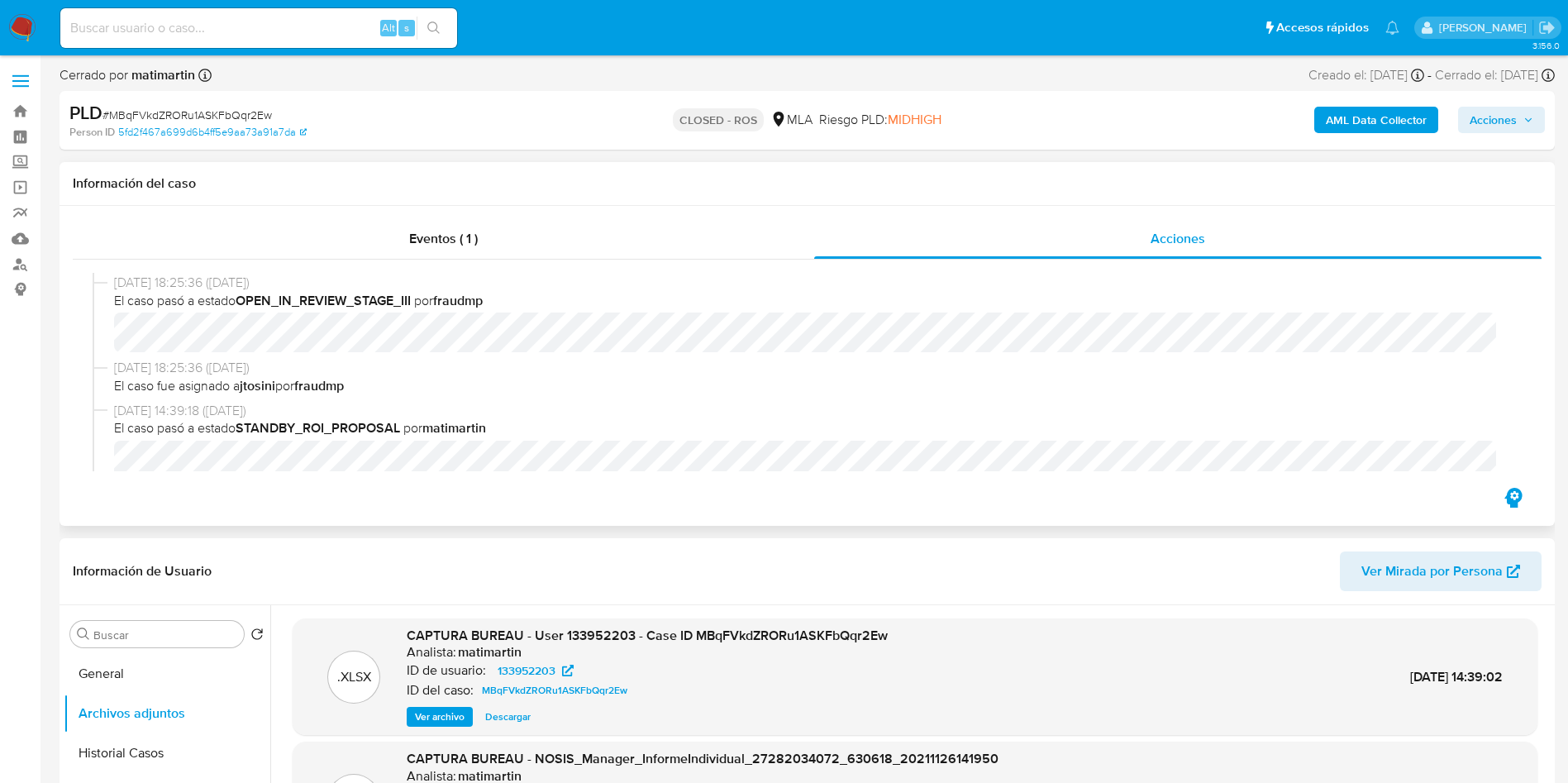
scroll to position [620, 0]
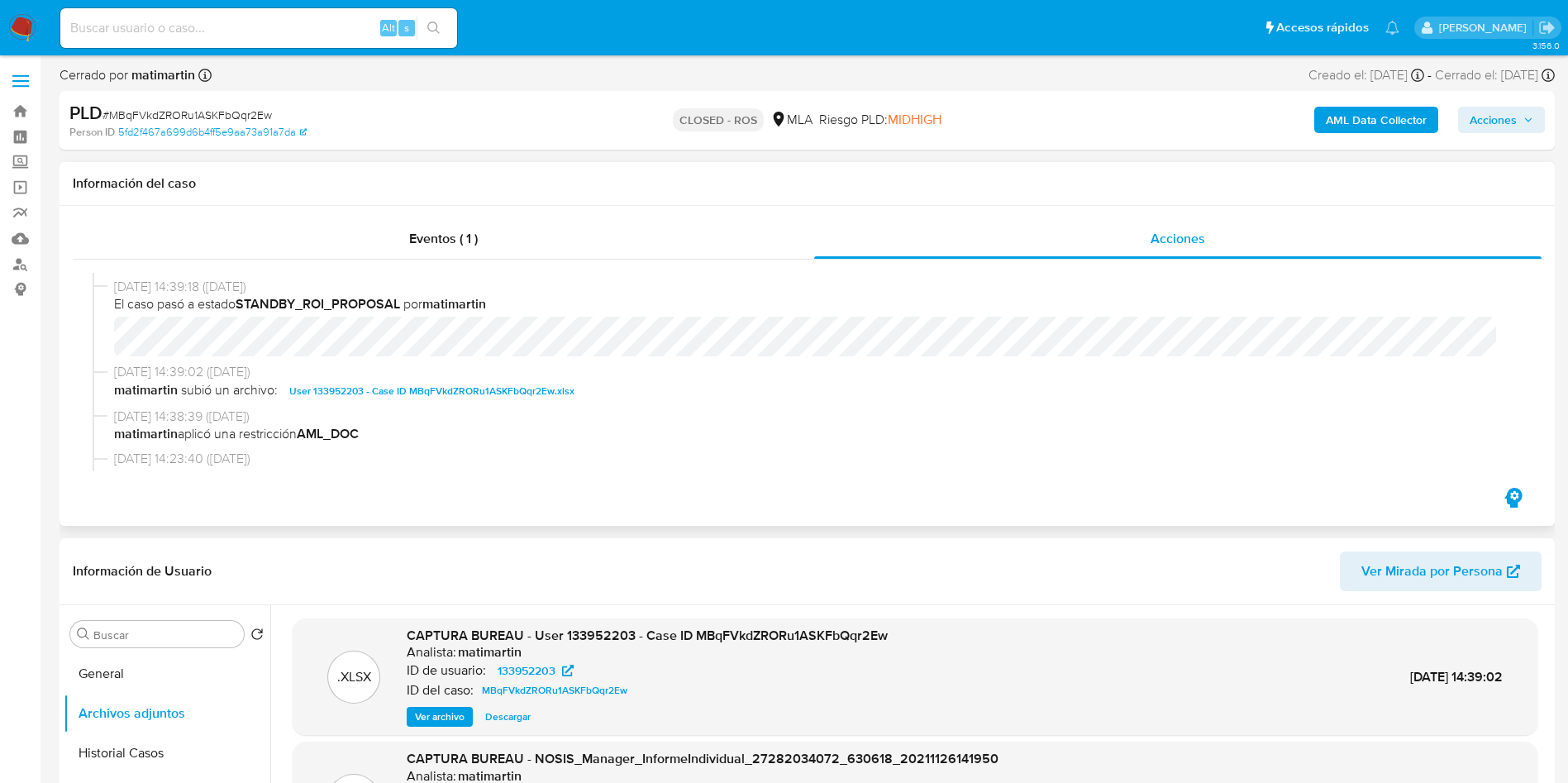
click at [476, 389] on span "User 133952203 - Case ID MBqFVkdZRORu1ASKFbQqr2Ew.xlsx" at bounding box center [432, 391] width 285 height 20
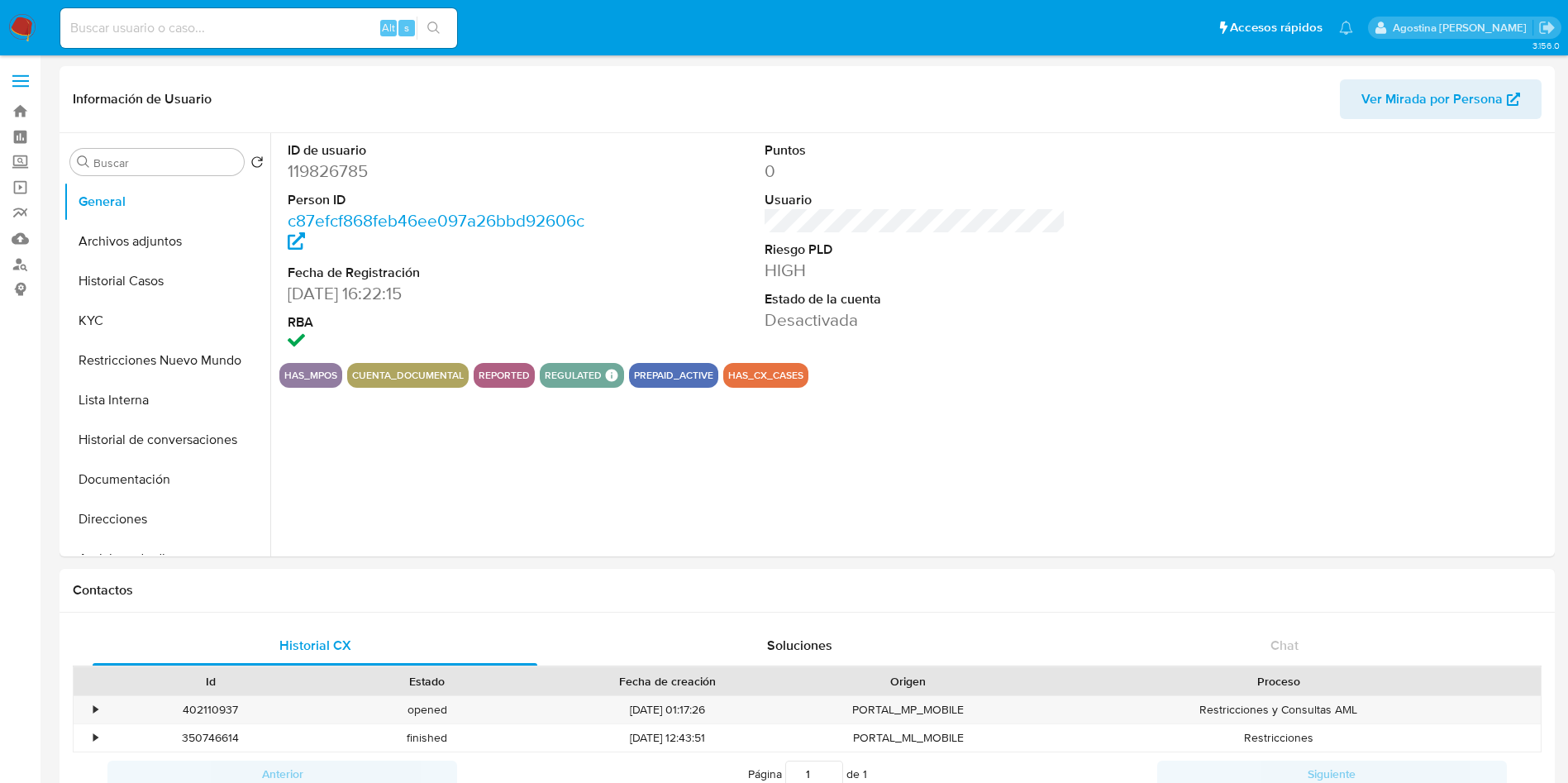
select select "10"
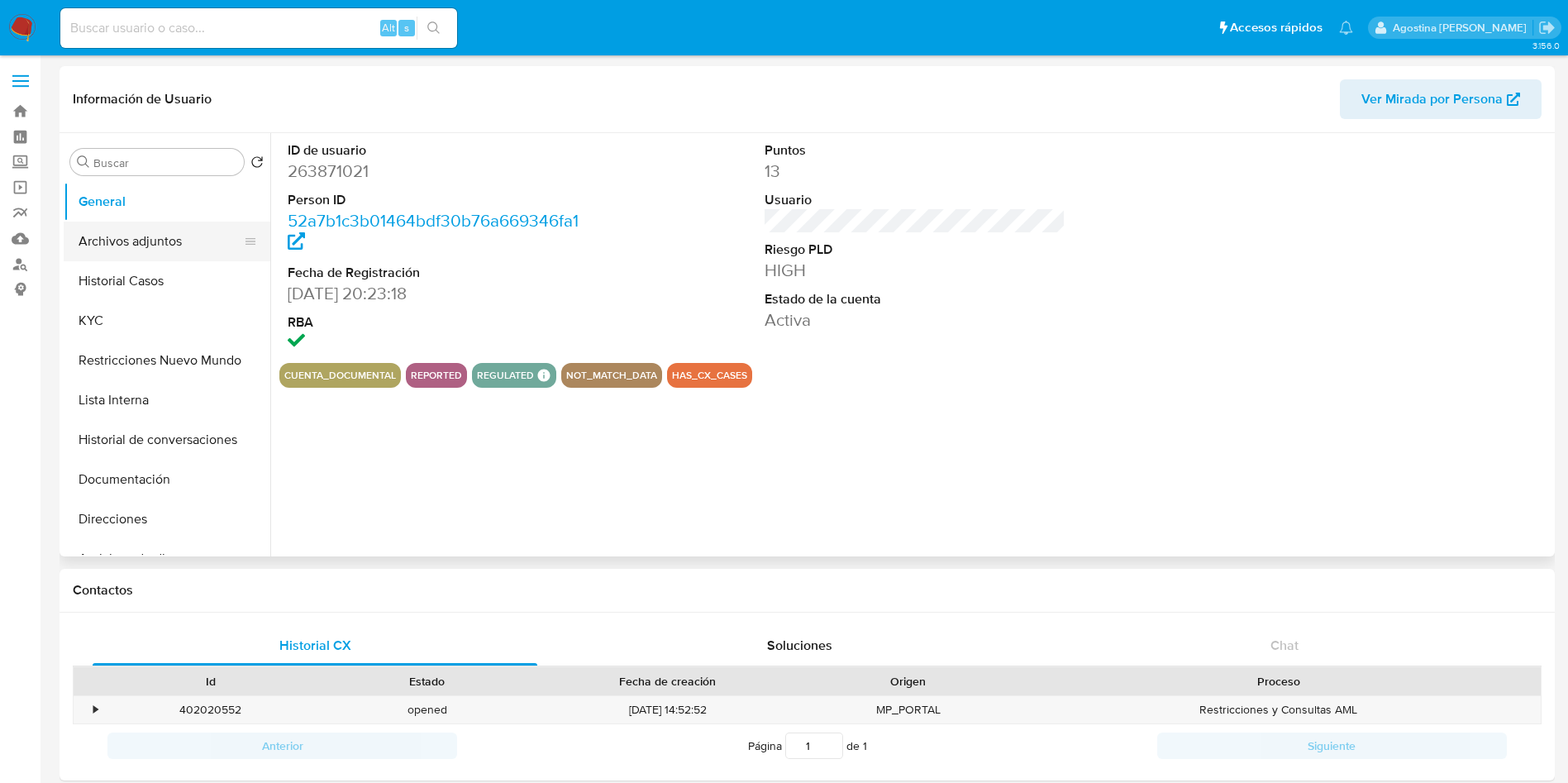
click at [134, 235] on button "Archivos adjuntos" at bounding box center [160, 242] width 194 height 40
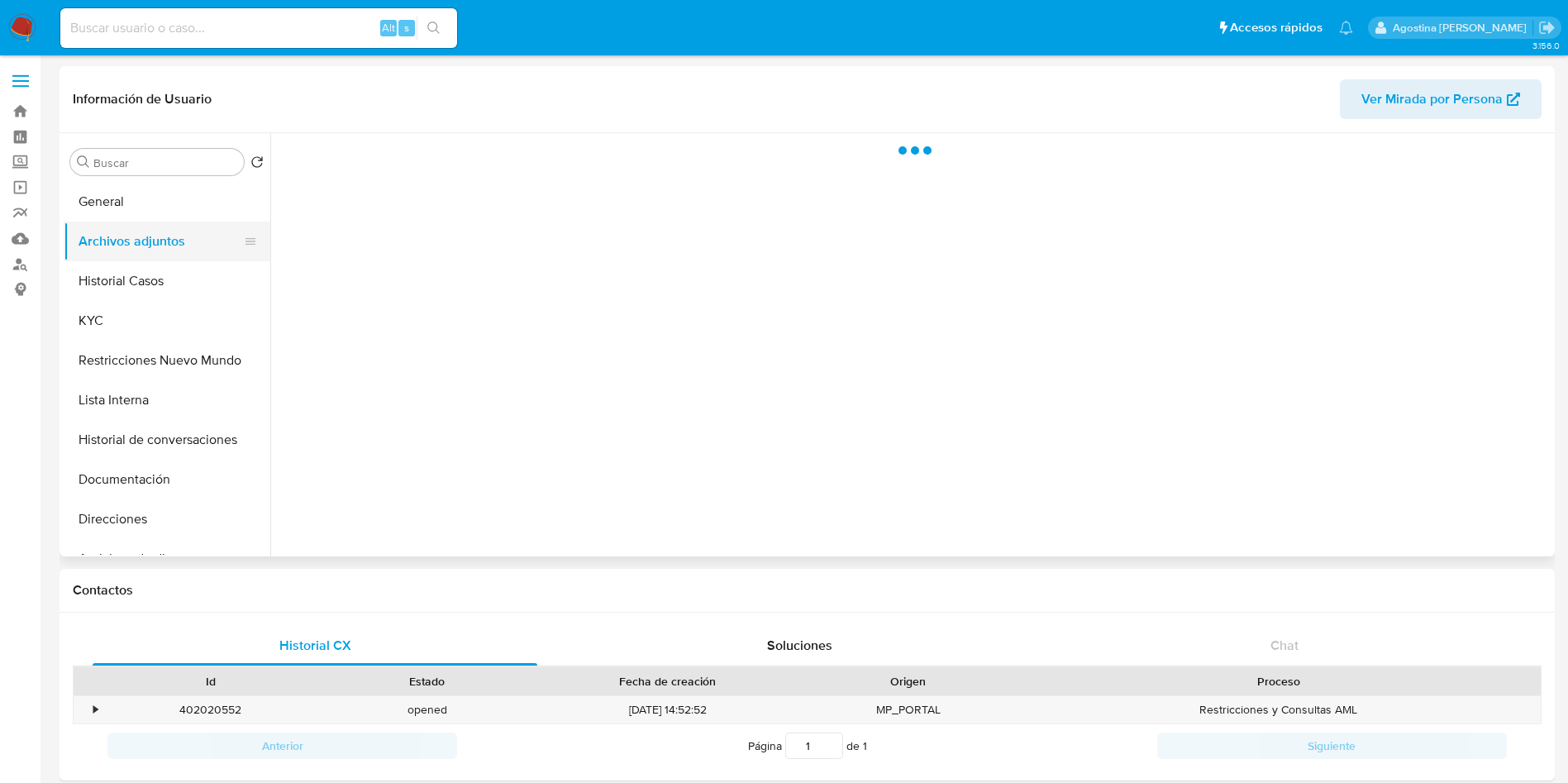
select select "10"
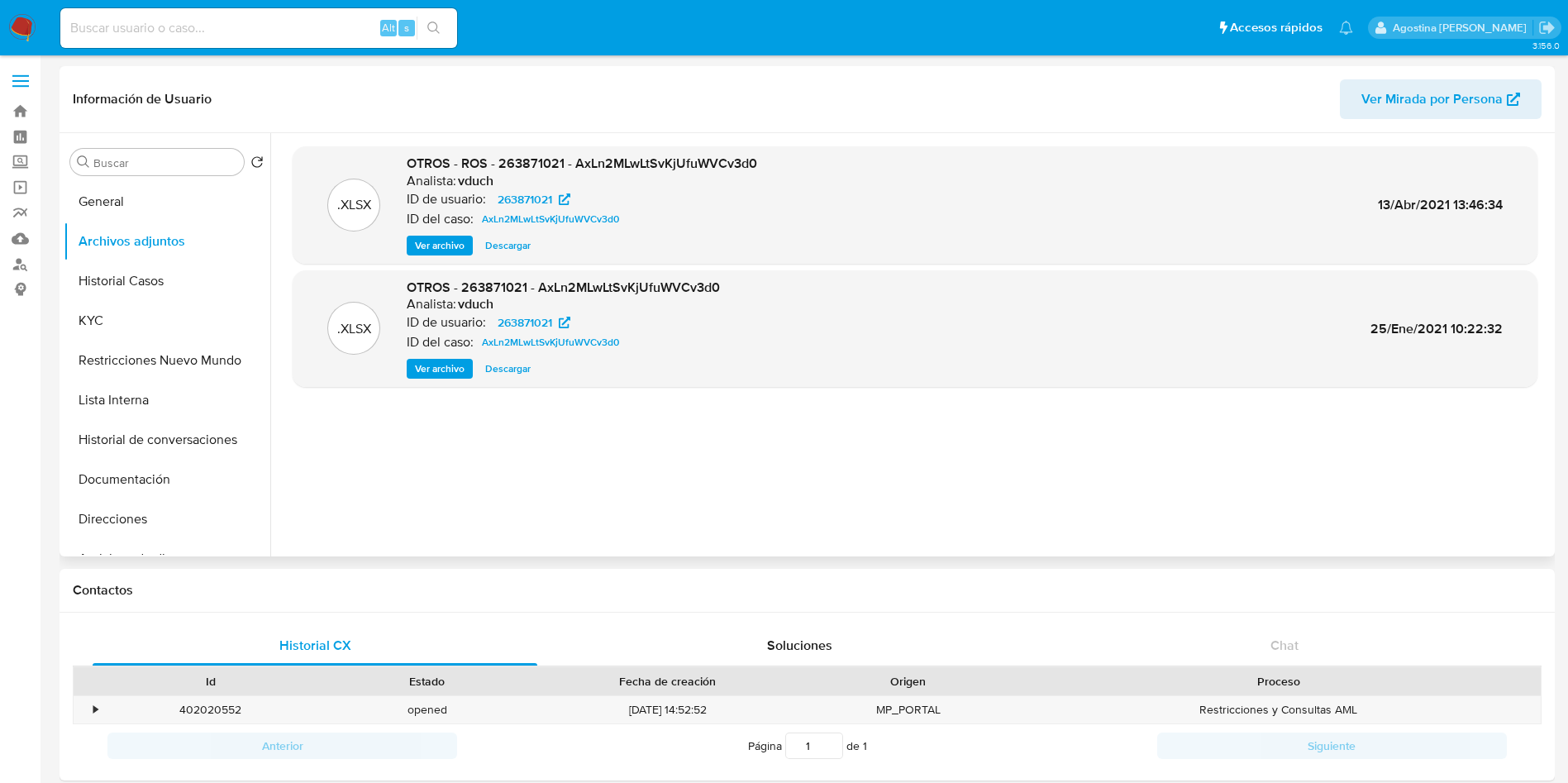
click at [452, 248] on span "Ver archivo" at bounding box center [440, 245] width 50 height 17
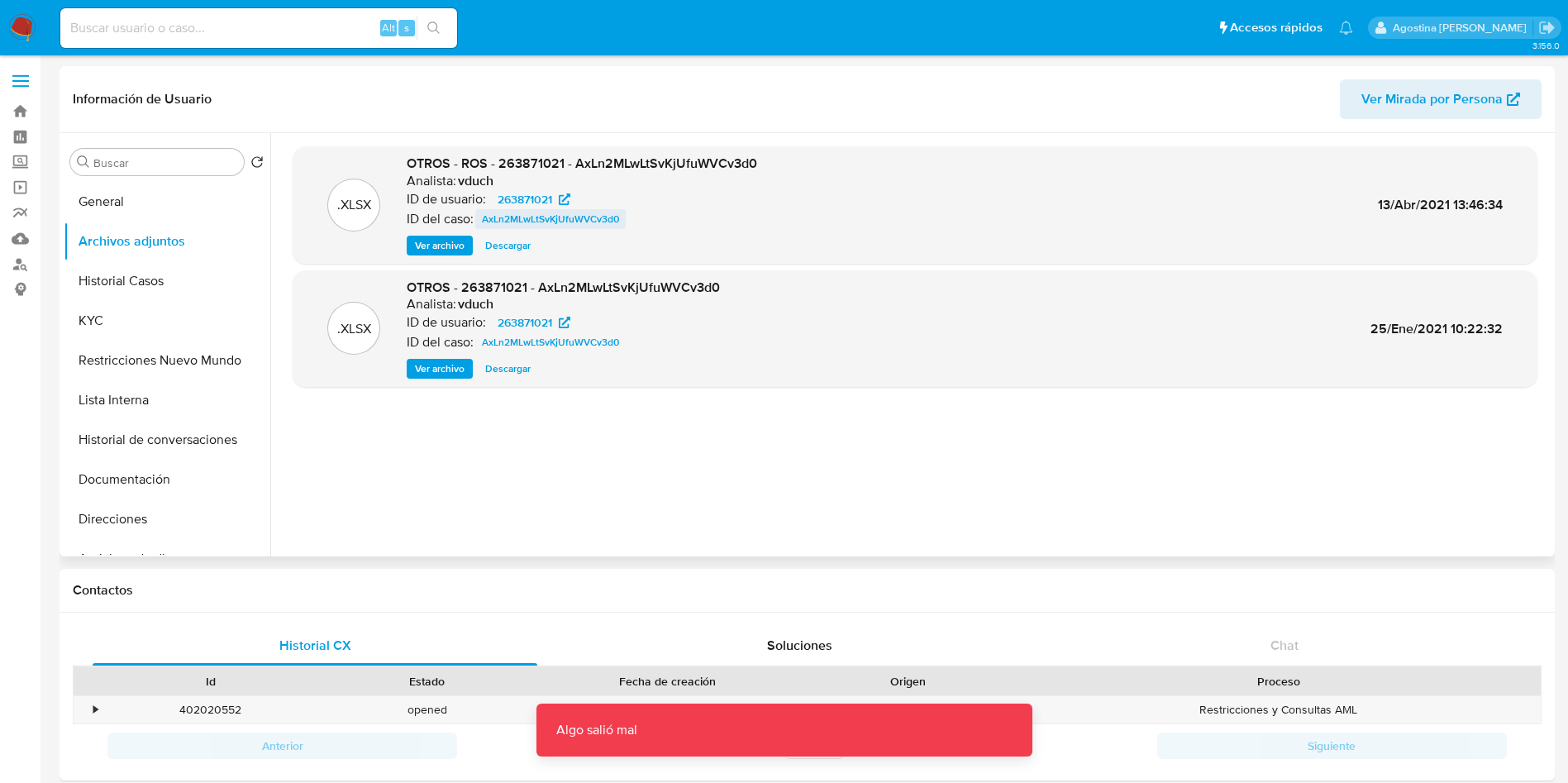
click at [583, 222] on span "AxLn2MLwLtSvKjUfuWVCv3d0" at bounding box center [551, 219] width 137 height 20
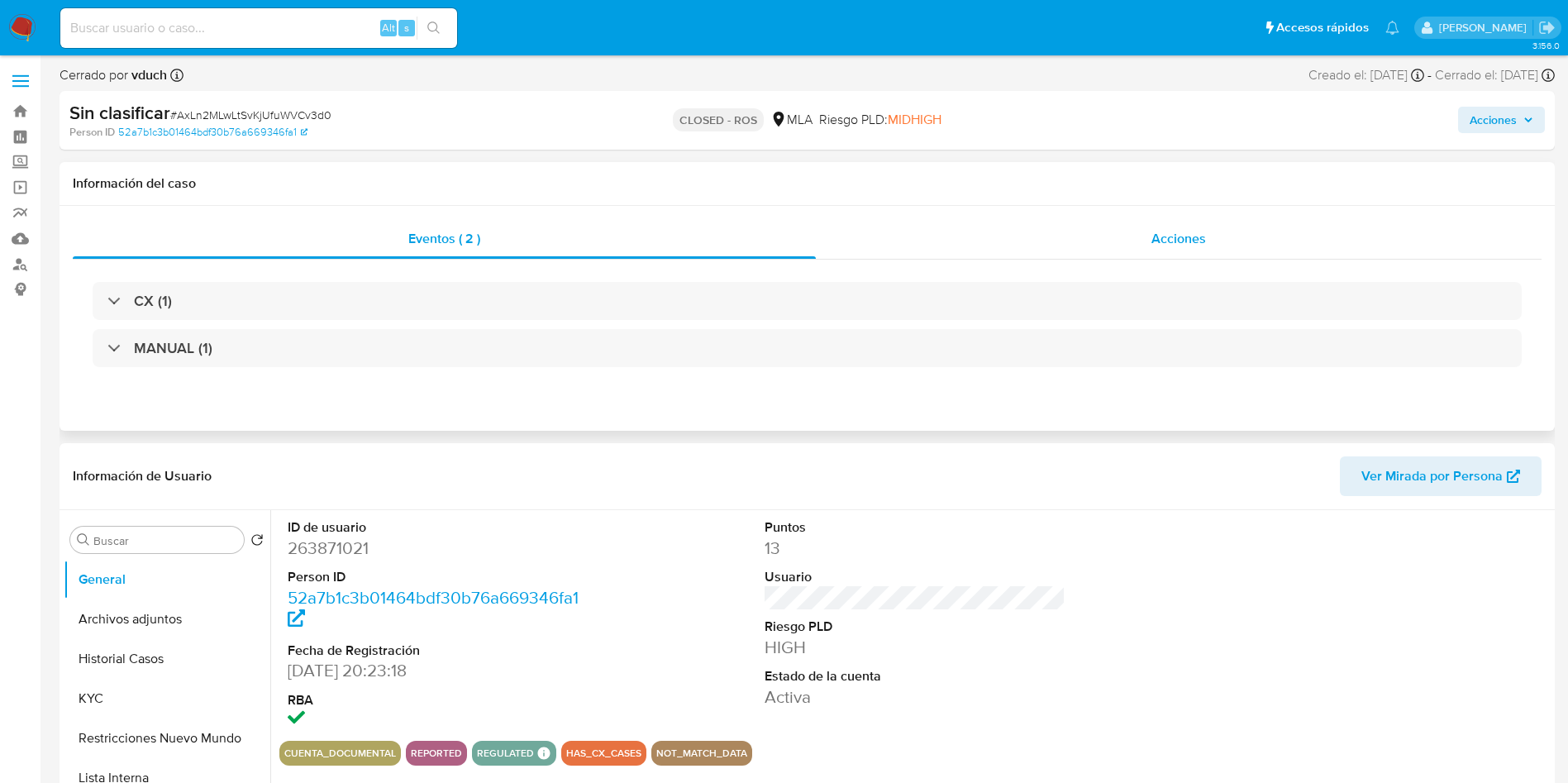
click at [1069, 253] on div "Acciones" at bounding box center [1178, 239] width 725 height 40
select select "10"
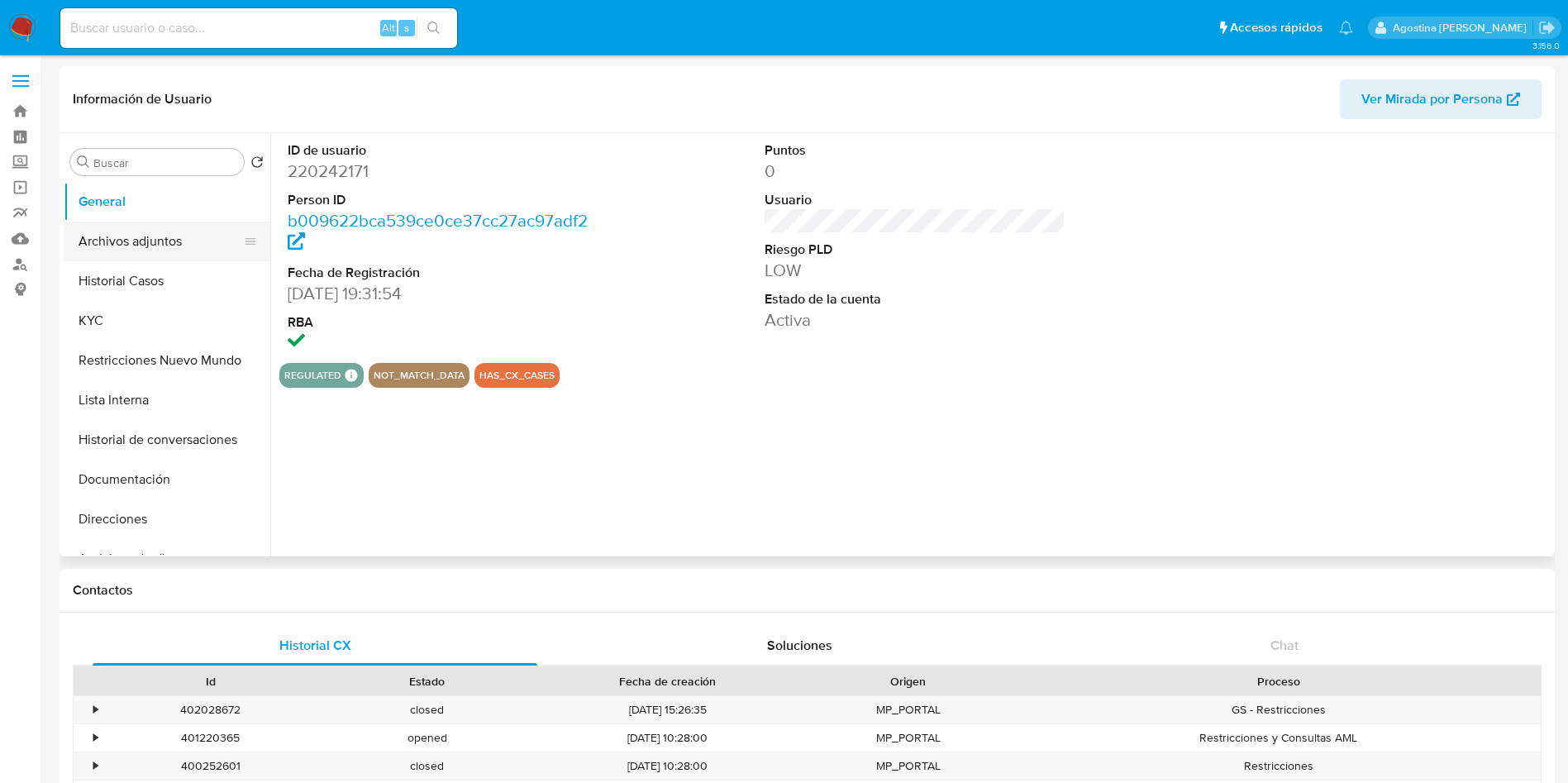
click at [179, 236] on button "Archivos adjuntos" at bounding box center [160, 242] width 194 height 40
select select "10"
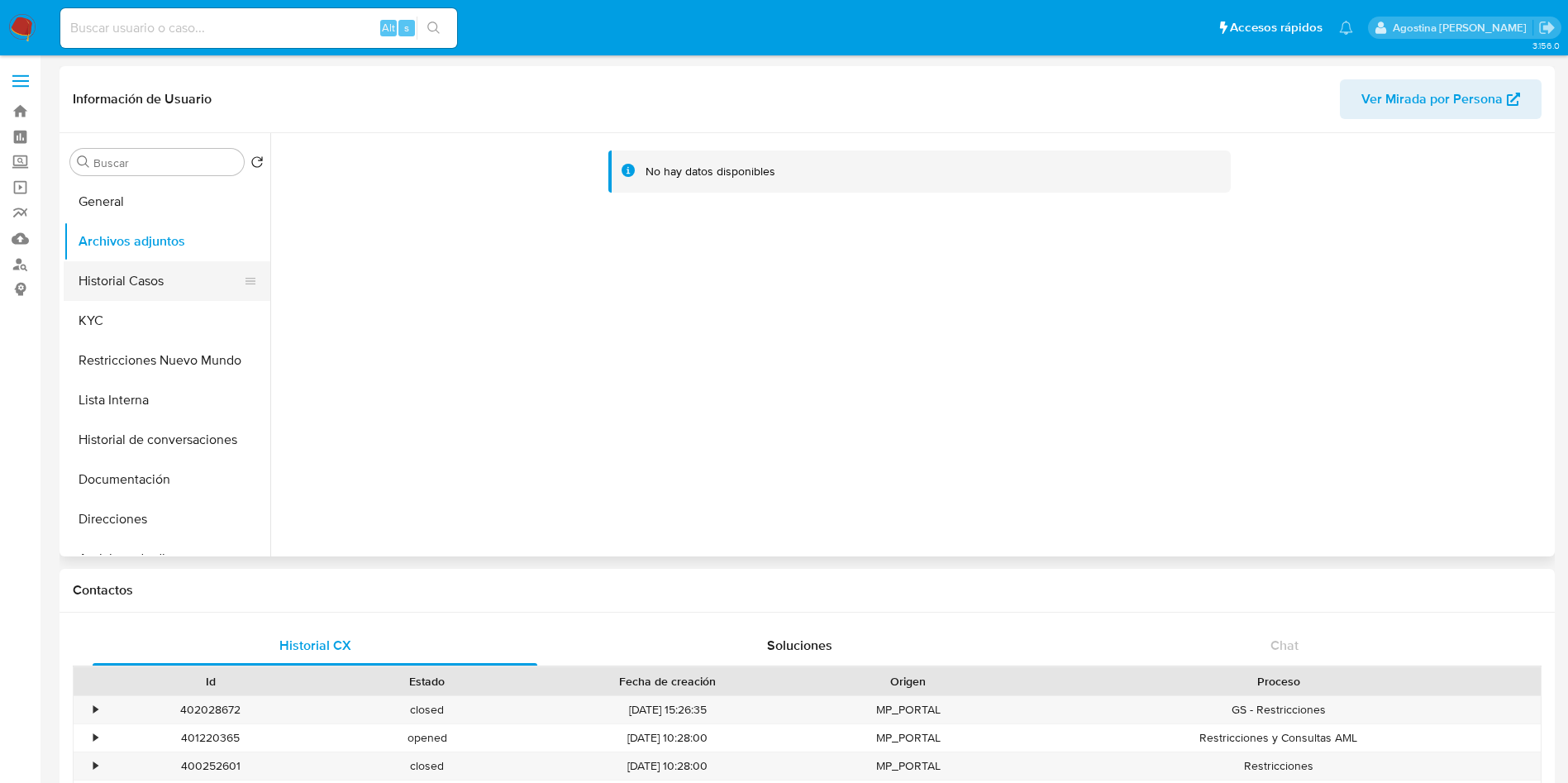
click at [181, 269] on button "Historial Casos" at bounding box center [160, 282] width 194 height 40
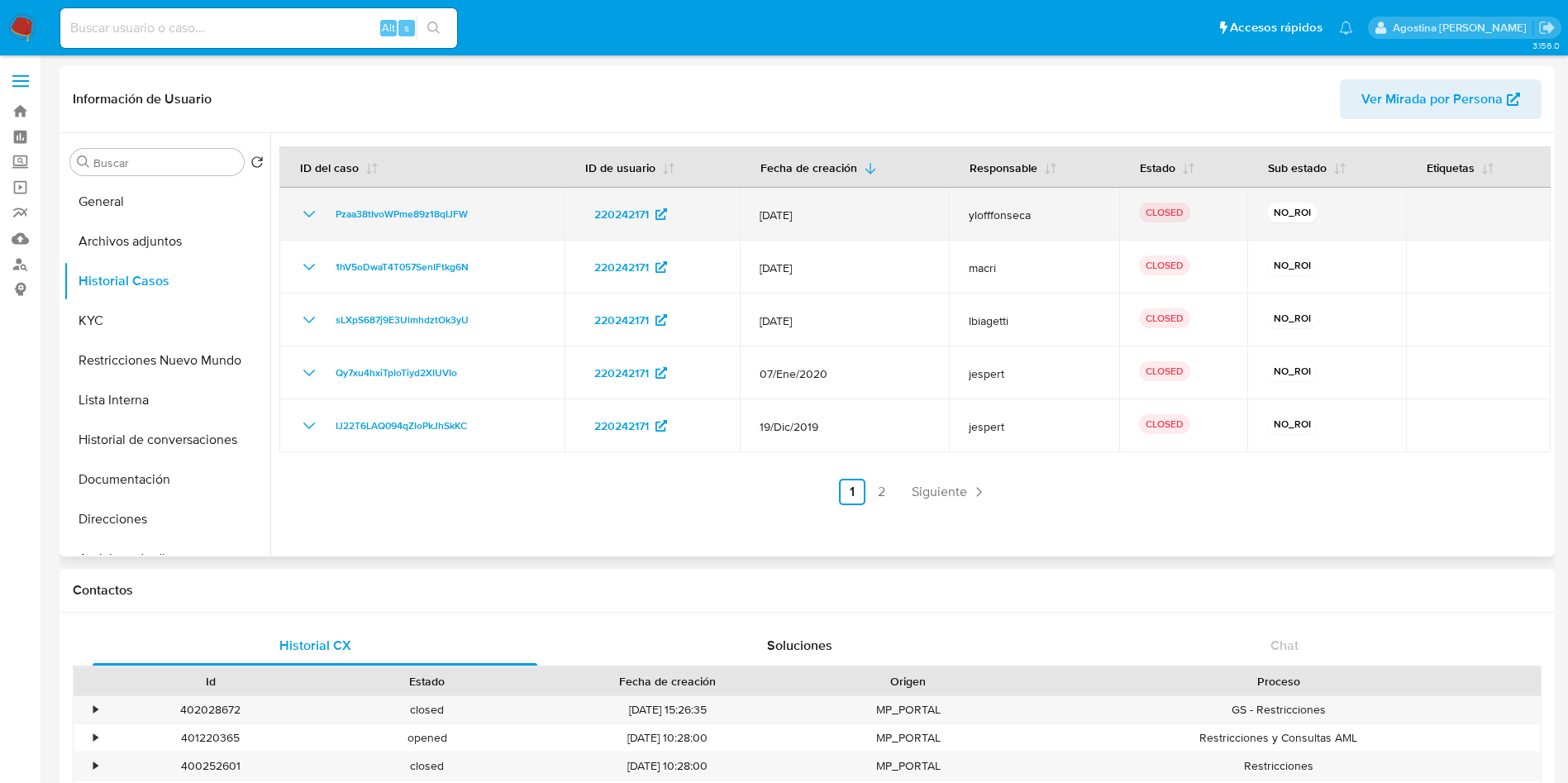
click at [303, 213] on icon "Mostrar/Ocultar" at bounding box center [308, 214] width 20 height 20
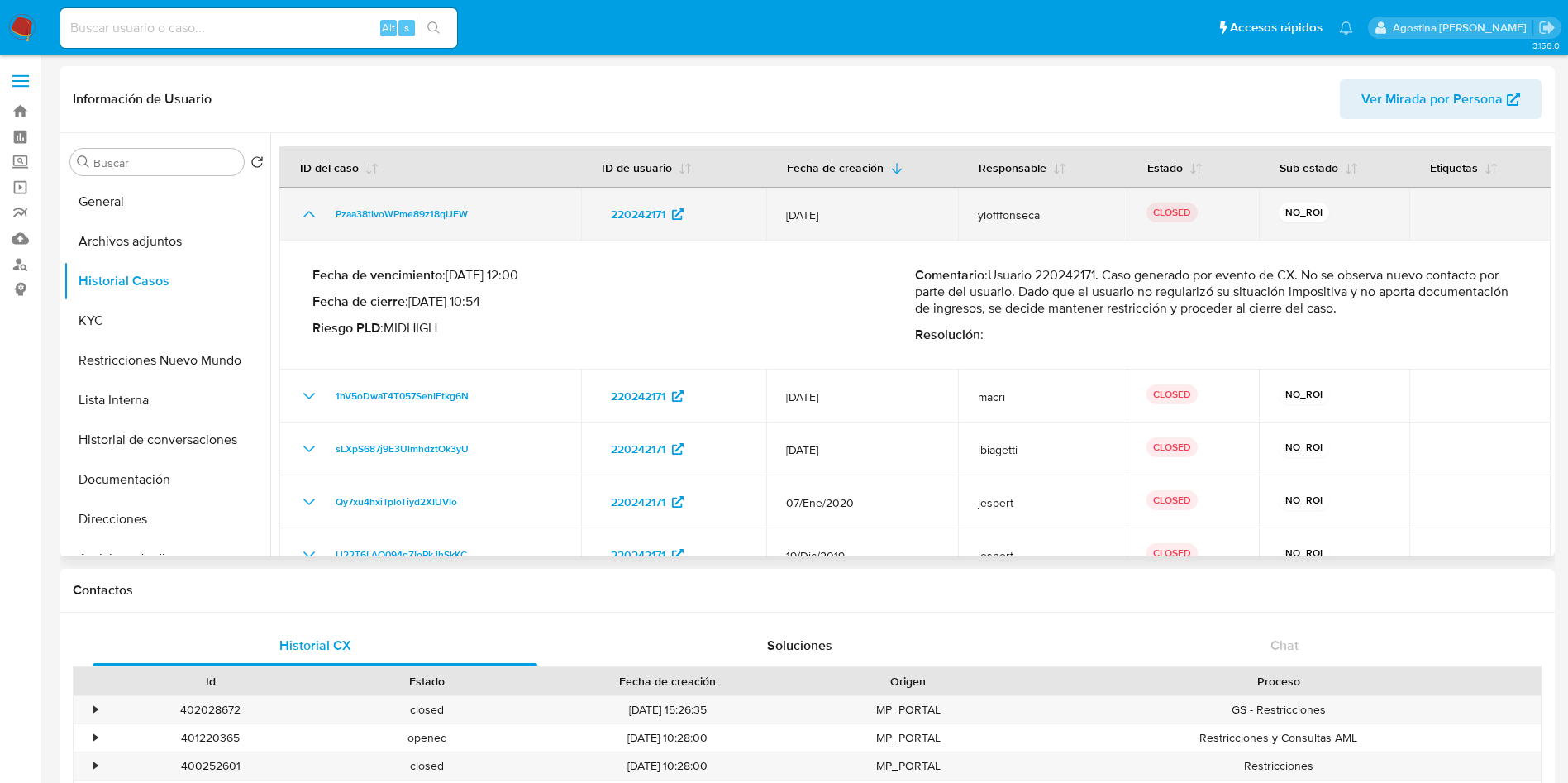
click at [303, 213] on icon "Mostrar/Ocultar" at bounding box center [308, 214] width 20 height 20
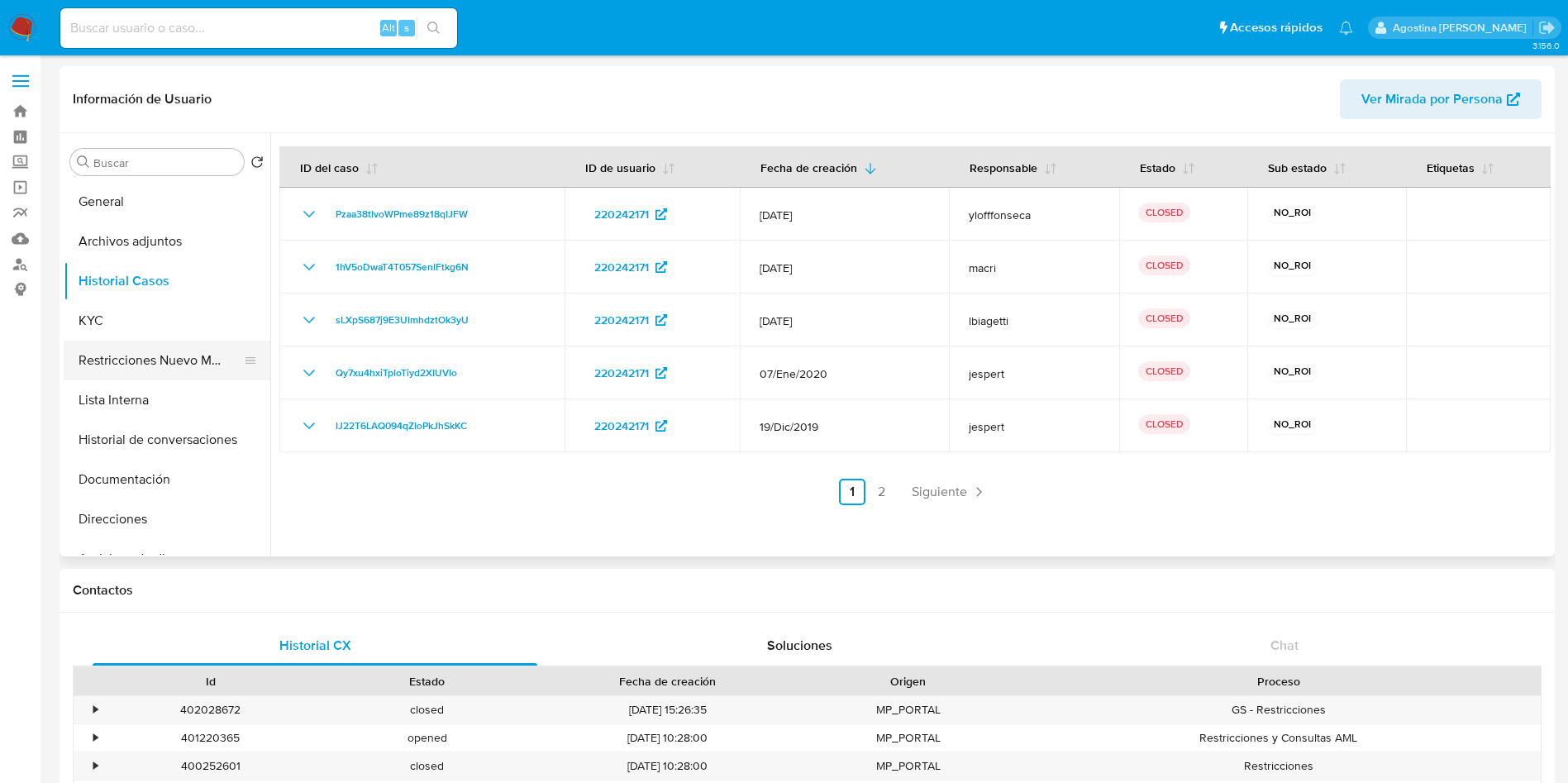
click at [151, 345] on button "Restricciones Nuevo Mundo" at bounding box center [160, 361] width 194 height 40
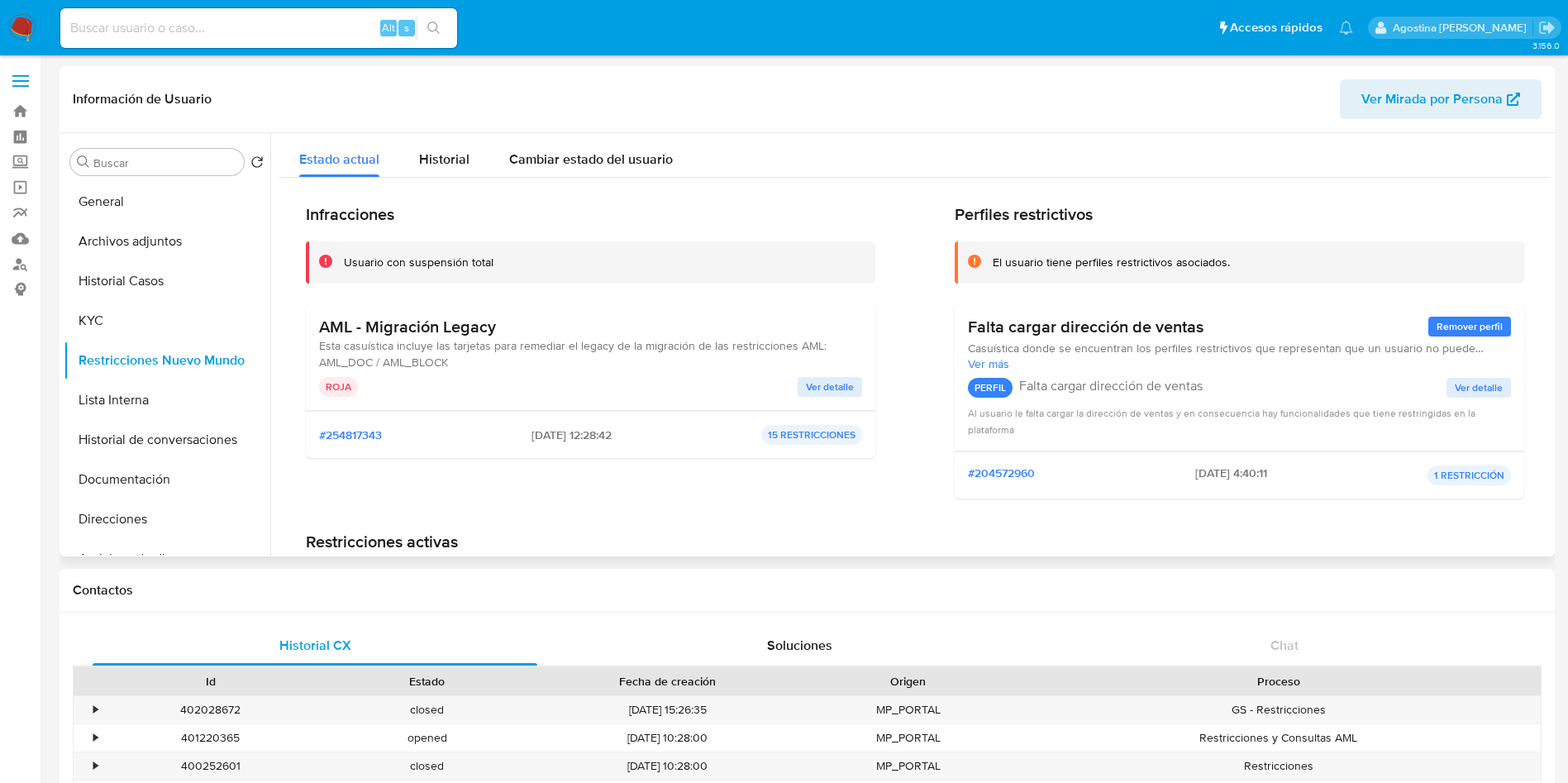
click at [835, 395] on span "Ver detalle" at bounding box center [830, 387] width 48 height 17
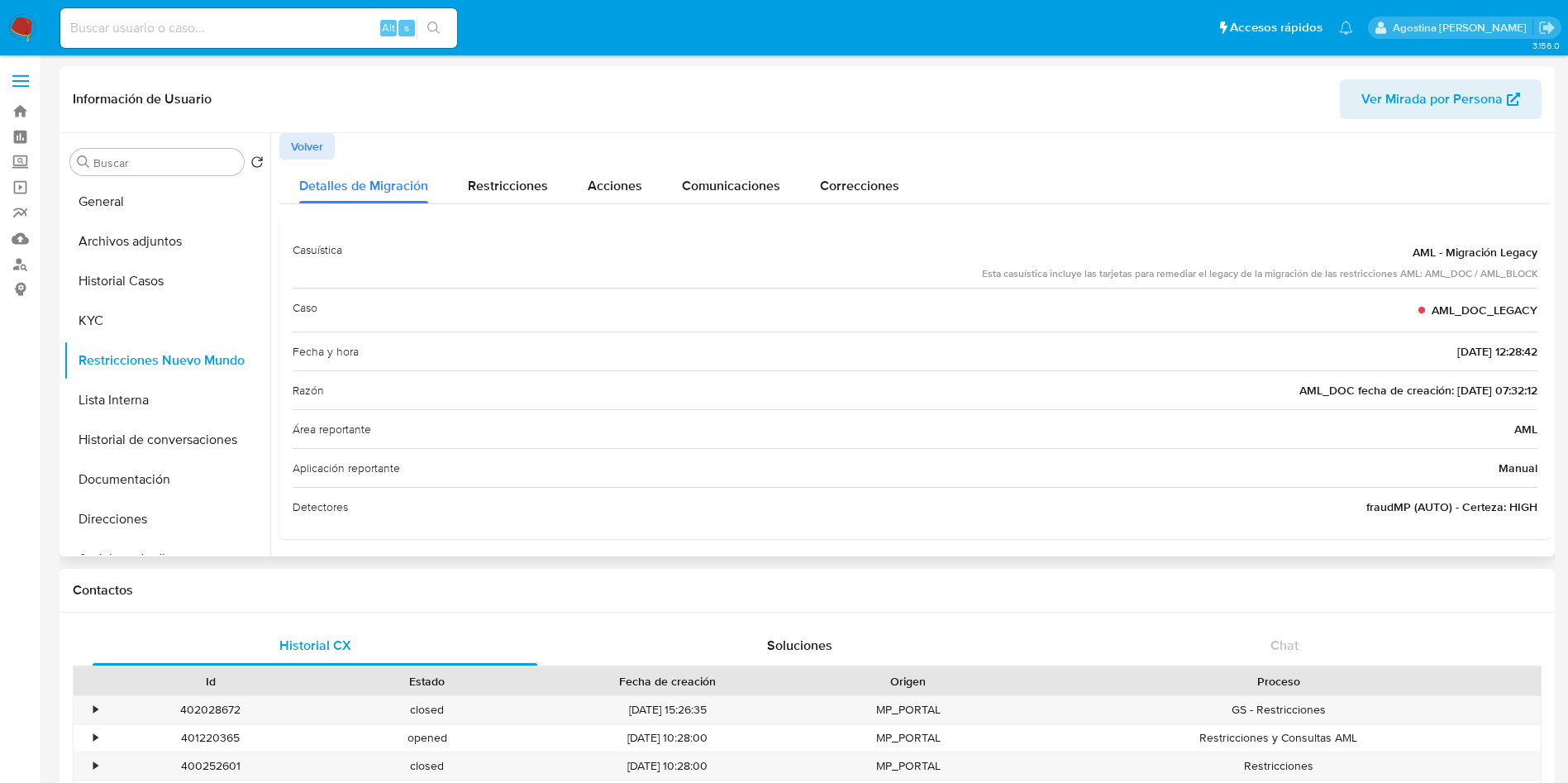
click at [318, 149] on span "Volver" at bounding box center [307, 146] width 32 height 23
